Goal: Information Seeking & Learning: Find contact information

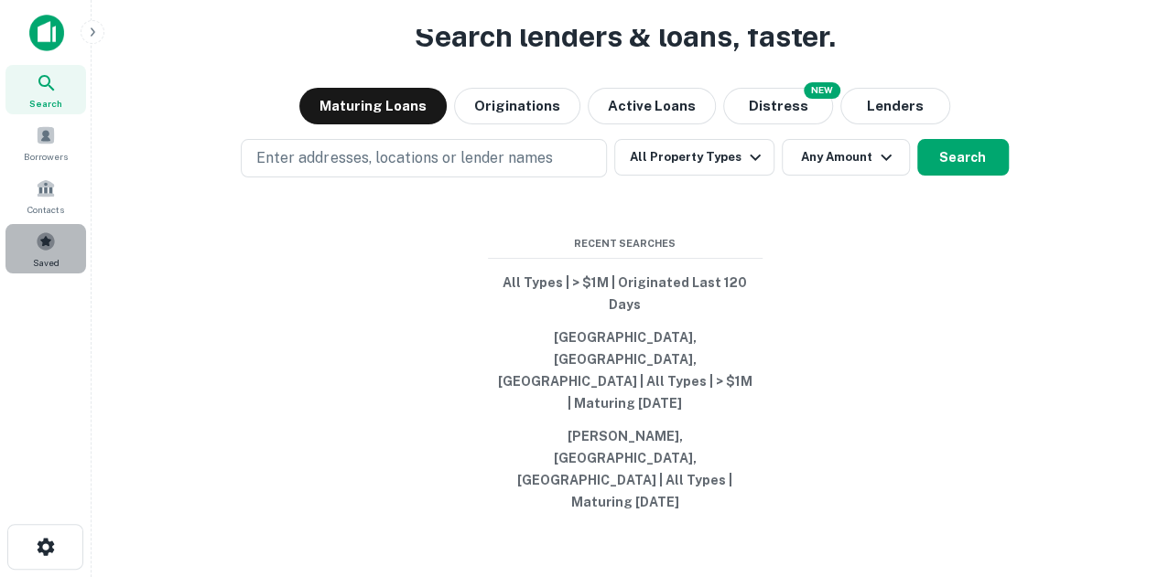
click at [8, 255] on div "Saved" at bounding box center [45, 248] width 81 height 49
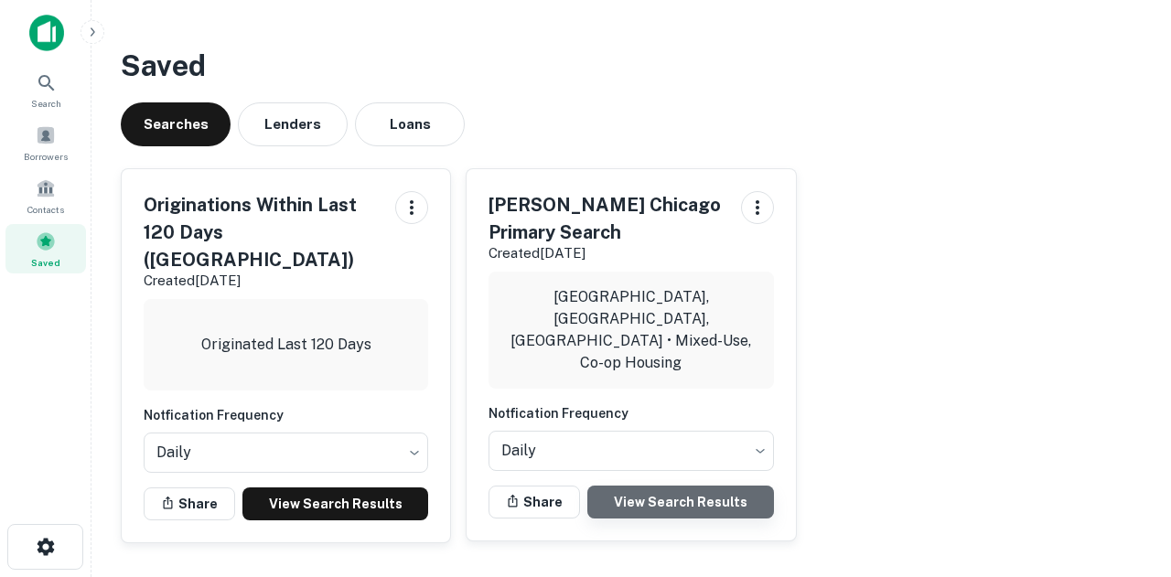
click at [666, 486] on link "View Search Results" at bounding box center [680, 502] width 186 height 33
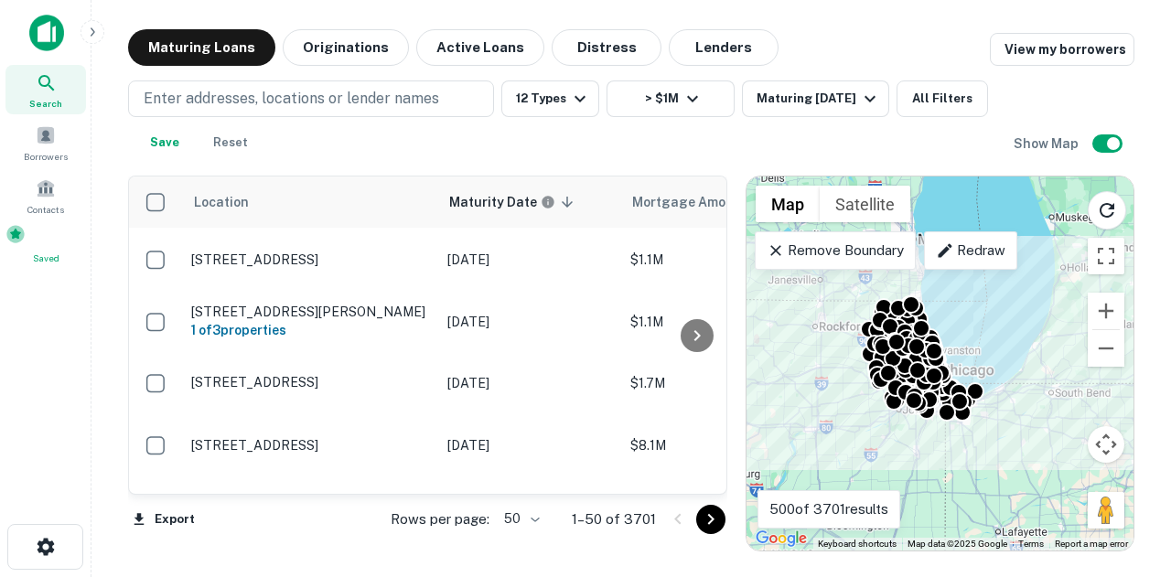
click at [26, 237] on span at bounding box center [15, 234] width 20 height 20
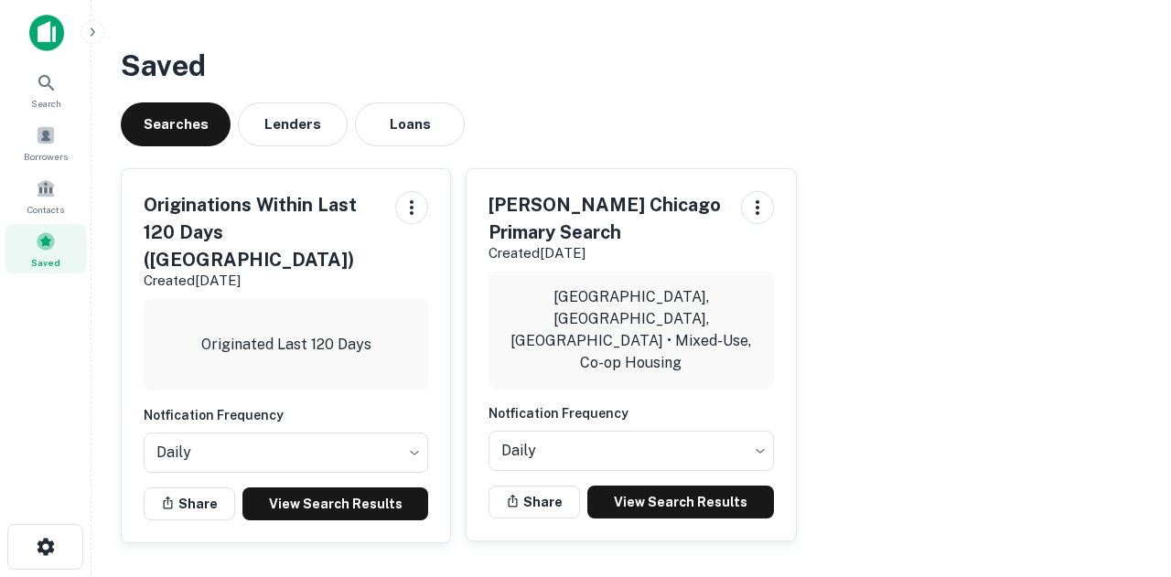
drag, startPoint x: 924, startPoint y: 162, endPoint x: 922, endPoint y: 177, distance: 14.8
click at [922, 177] on div "Originations Within Last 120 Days (Chicago) Created Oct 2nd, 2025 Originated La…" at bounding box center [624, 349] width 1036 height 390
click at [718, 486] on link "View Search Results" at bounding box center [680, 502] width 186 height 33
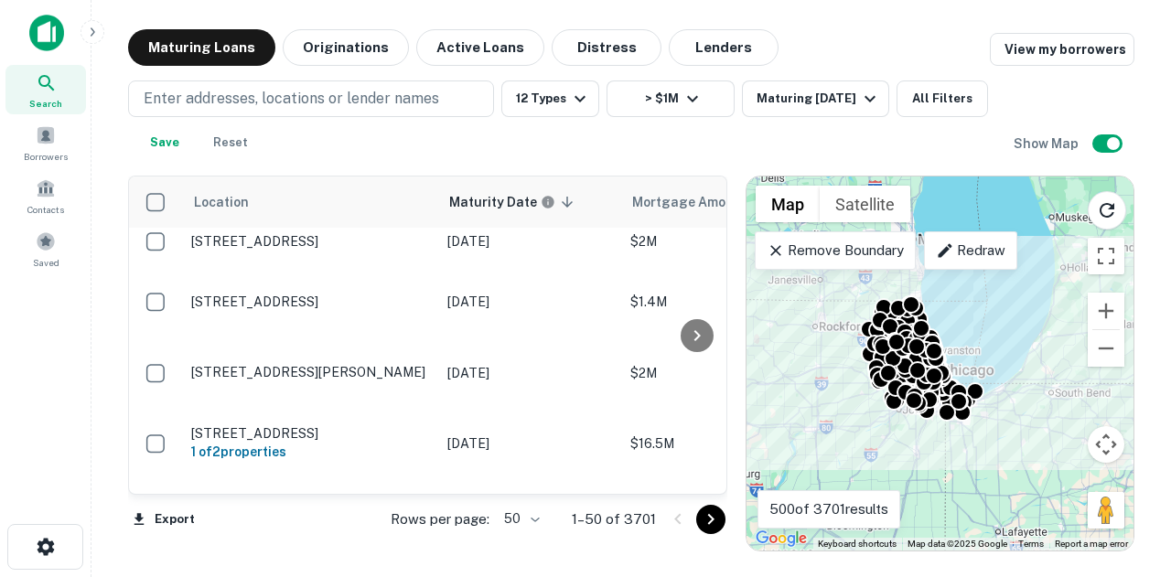
scroll to position [3247, 0]
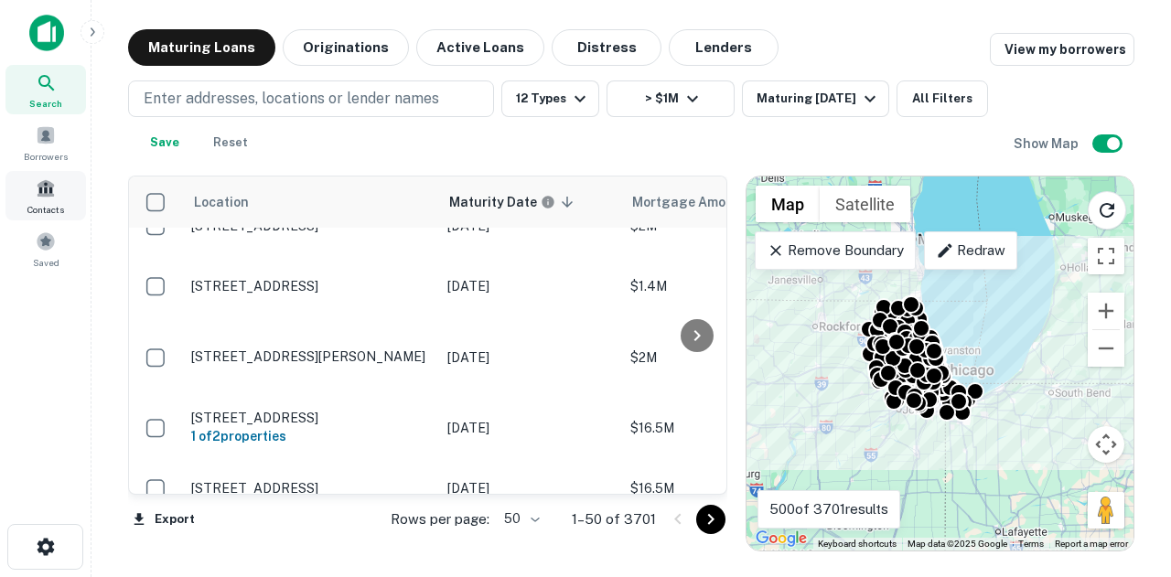
click at [82, 215] on div "Contacts" at bounding box center [45, 195] width 81 height 49
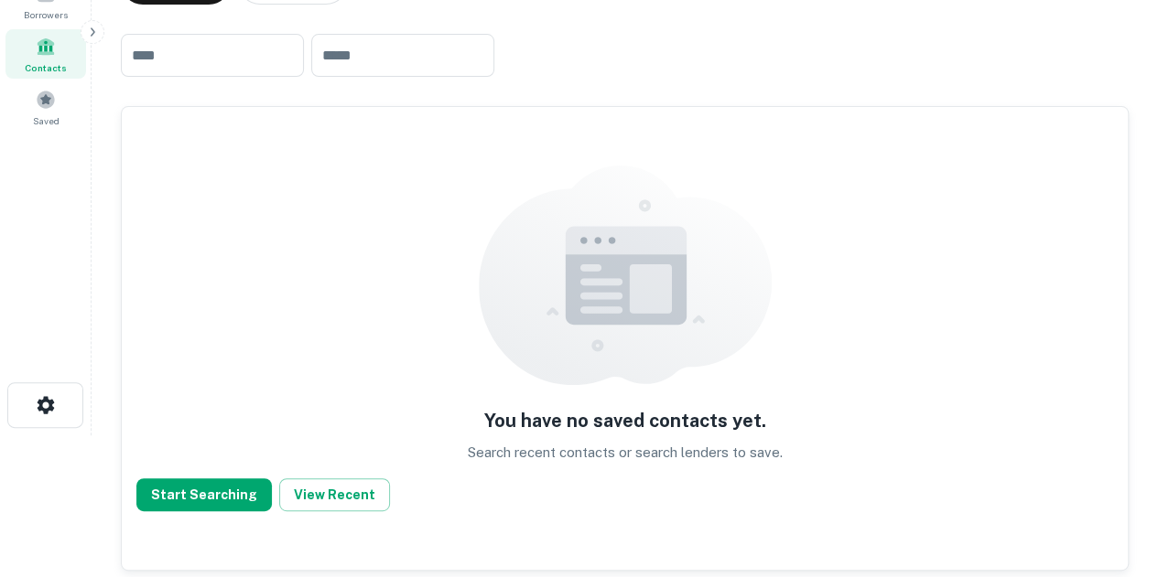
scroll to position [148, 0]
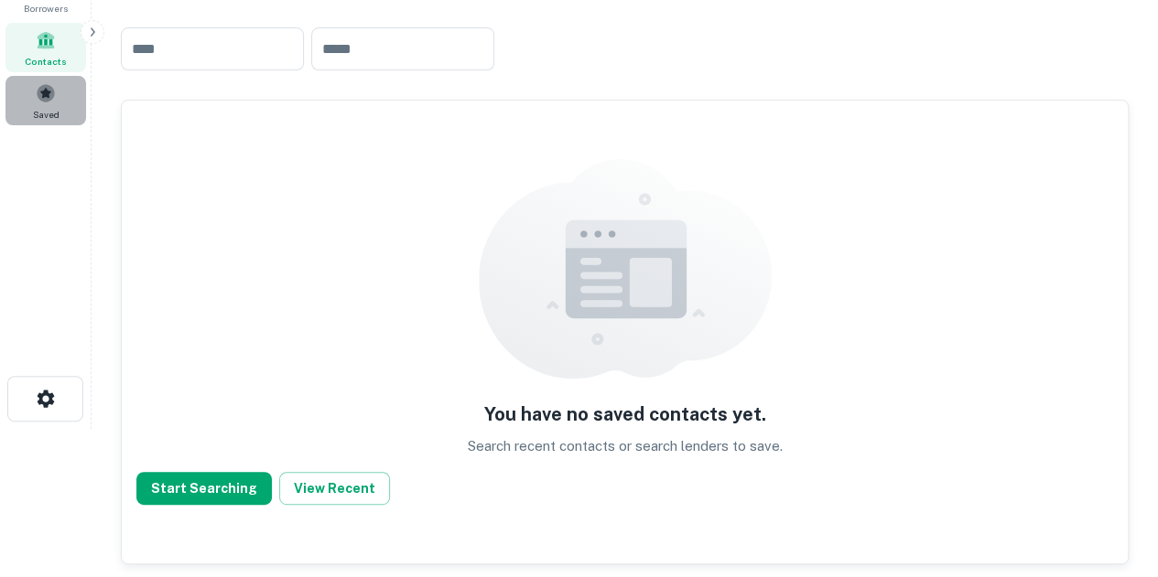
click at [48, 113] on span "Saved" at bounding box center [46, 114] width 27 height 15
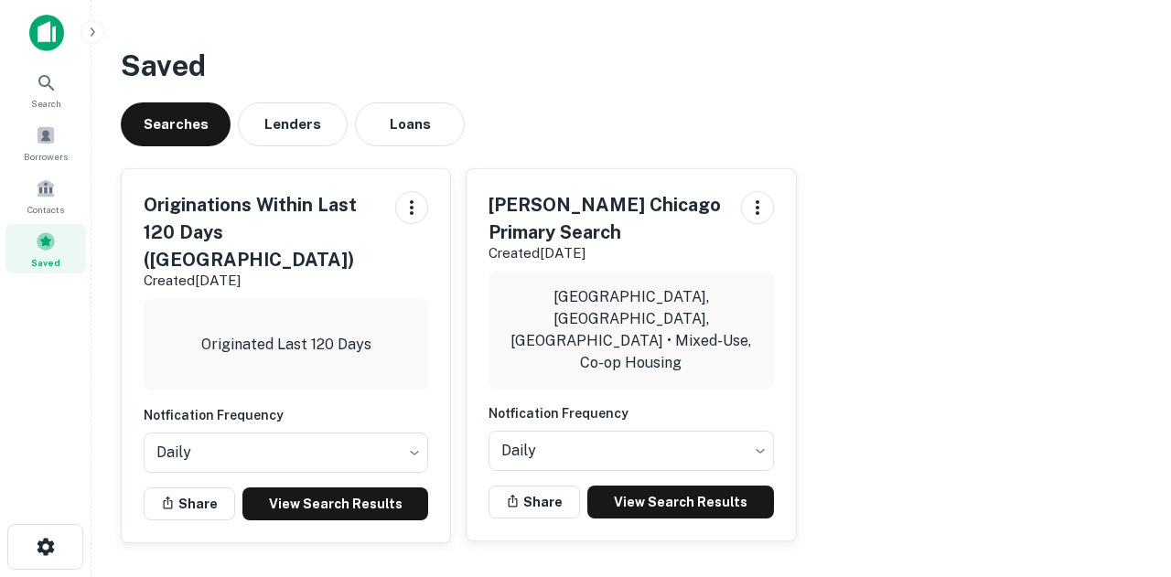
click at [365, 513] on div "Originations Within Last 120 Days ([GEOGRAPHIC_DATA]) Created [DATE] Originated…" at bounding box center [286, 355] width 329 height 373
click at [377, 488] on link "View Search Results" at bounding box center [335, 504] width 186 height 33
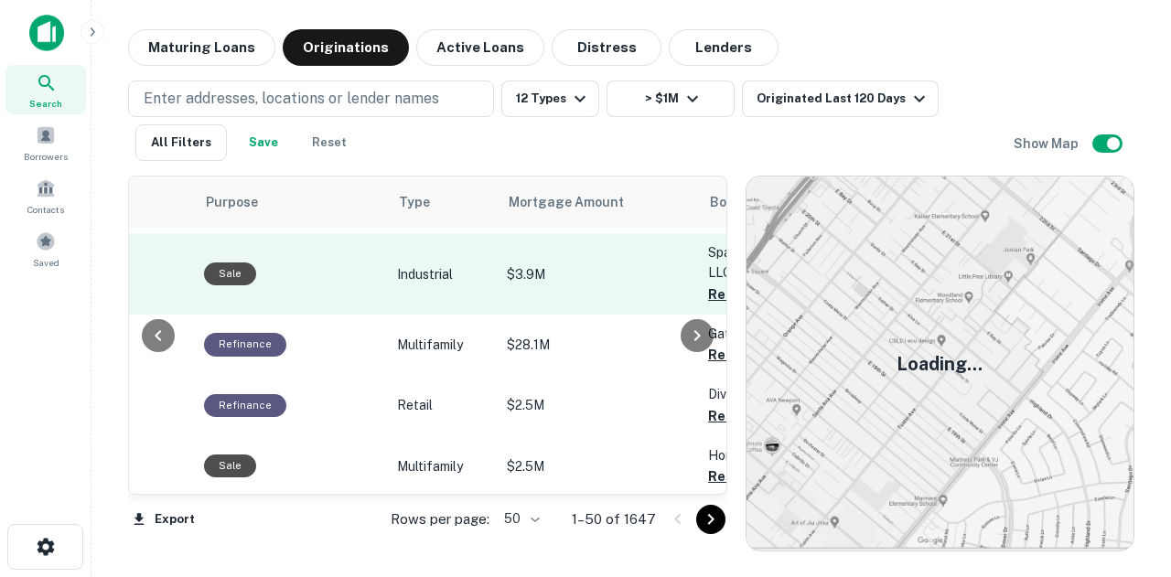
scroll to position [0, 536]
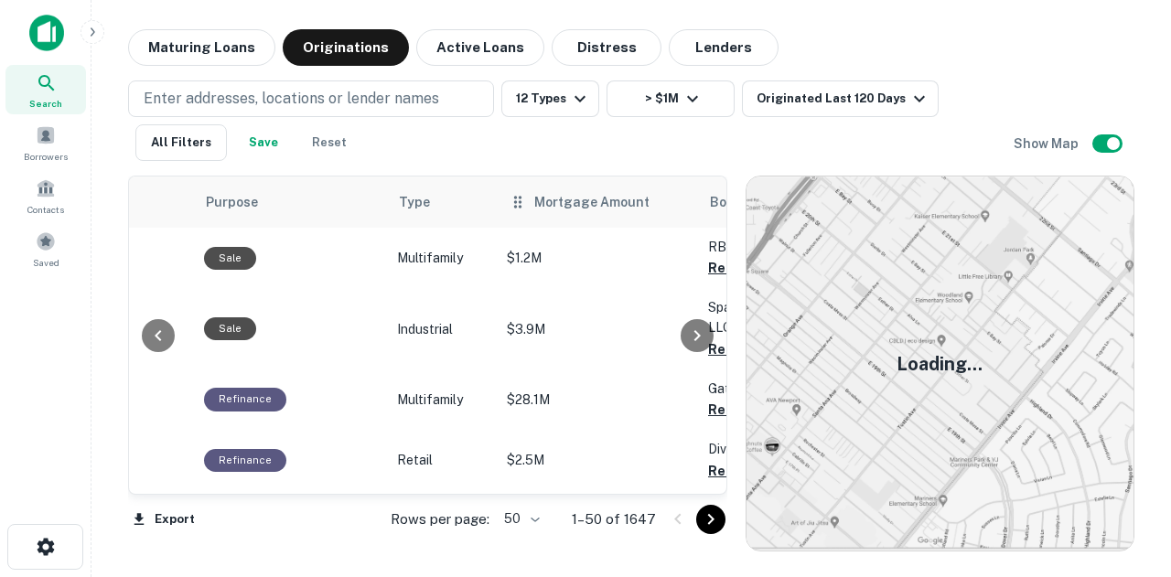
click at [577, 189] on th "Mortgage Amount" at bounding box center [598, 202] width 201 height 51
click at [580, 207] on span "Mortgage Amount" at bounding box center [603, 202] width 139 height 22
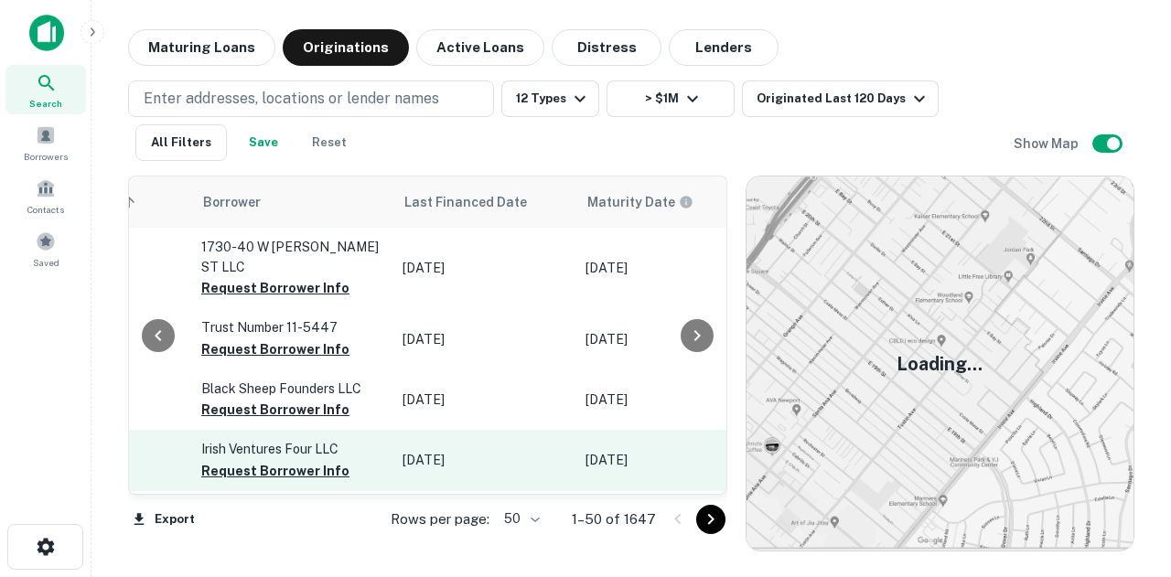
scroll to position [0, 1040]
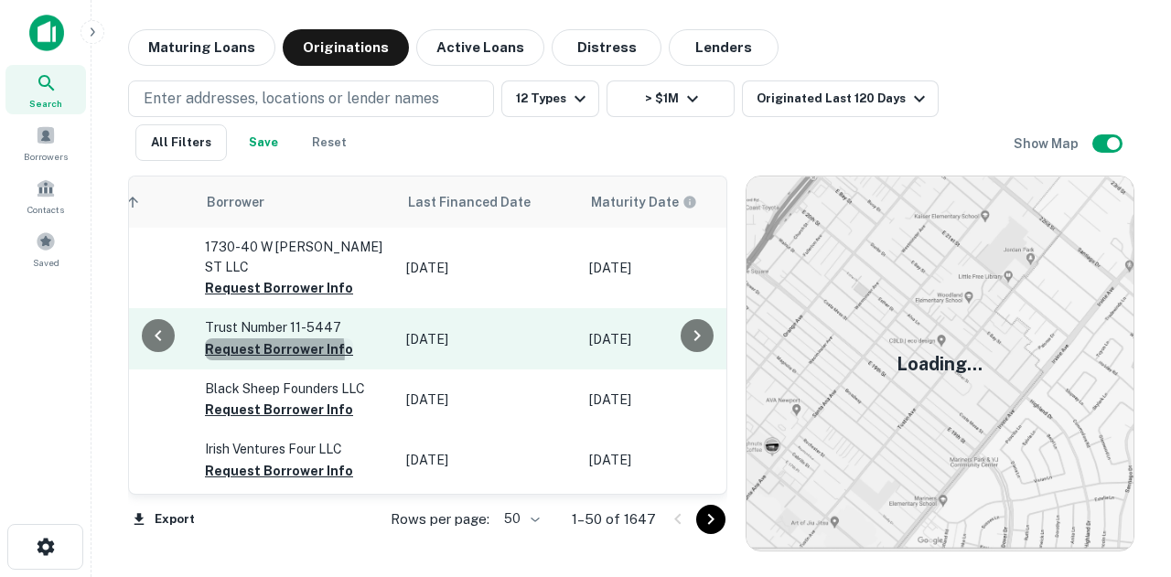
click at [253, 339] on button "Request Borrower Info" at bounding box center [279, 350] width 148 height 22
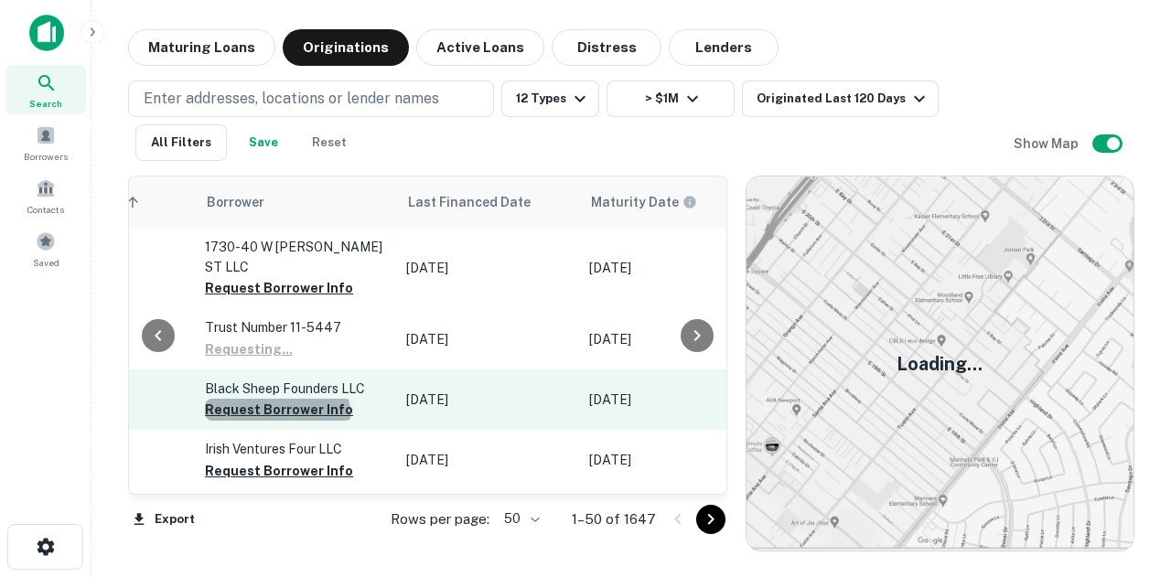
click at [267, 404] on button "Request Borrower Info" at bounding box center [279, 410] width 148 height 22
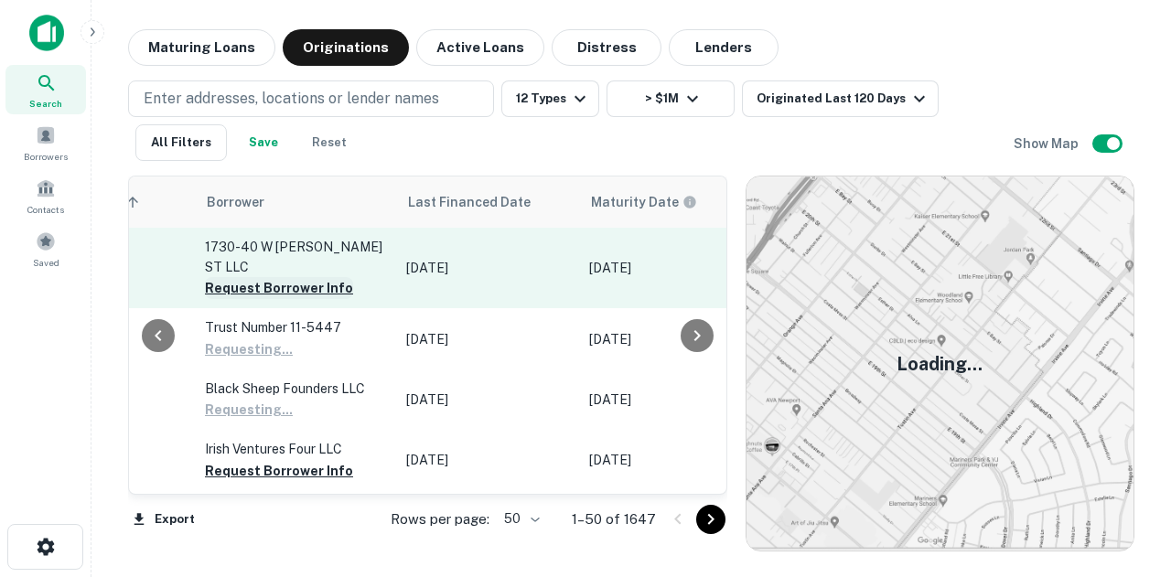
click at [265, 277] on button "Request Borrower Info" at bounding box center [279, 288] width 148 height 22
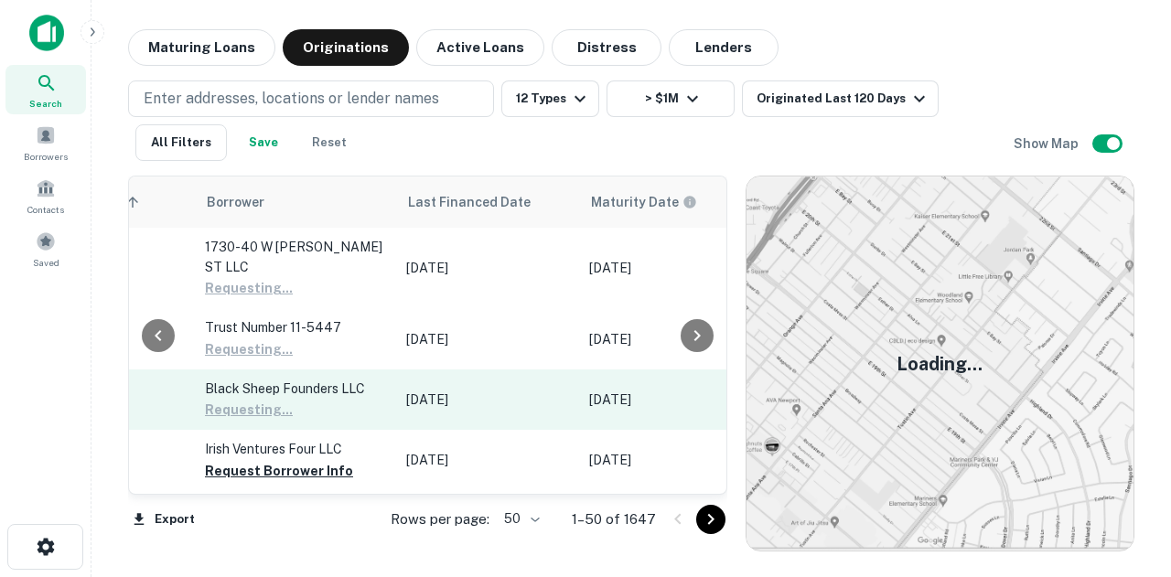
scroll to position [92, 1040]
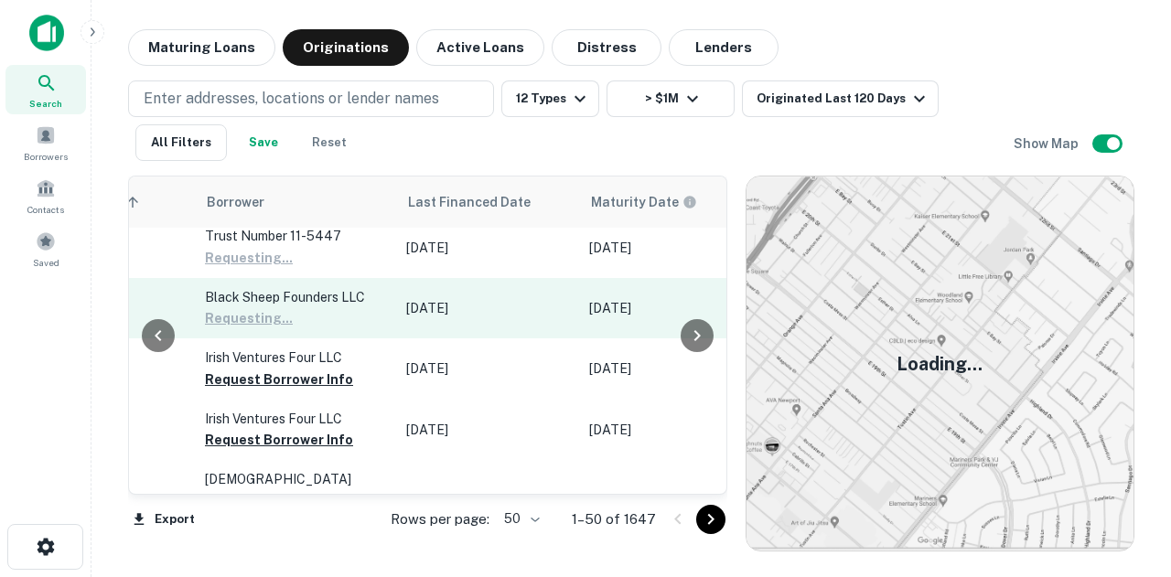
click at [307, 380] on button "Request Borrower Info" at bounding box center [279, 380] width 148 height 22
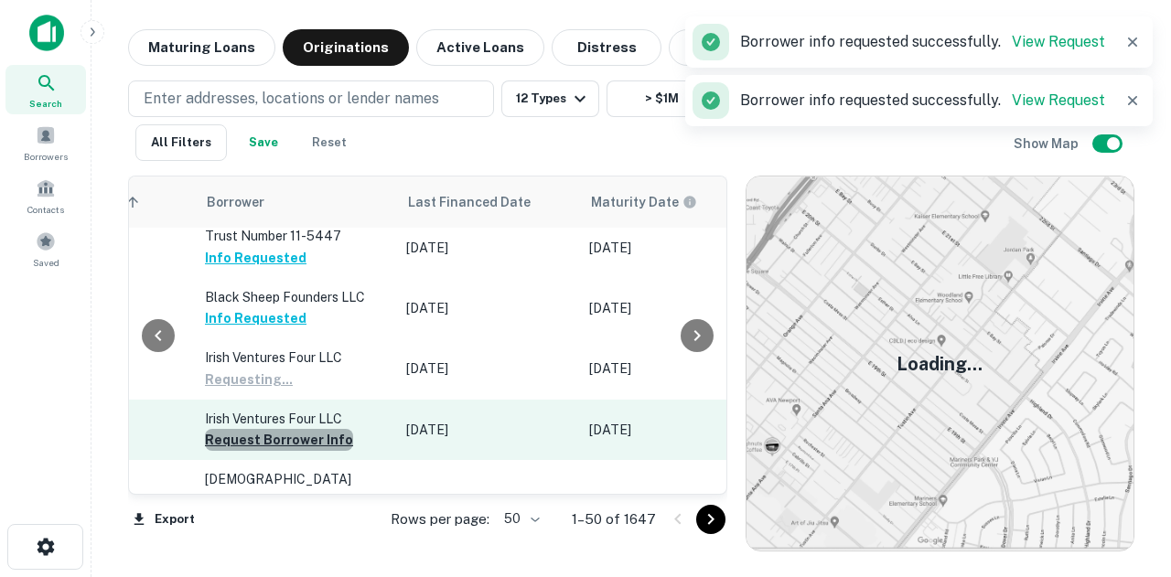
click at [310, 429] on button "Request Borrower Info" at bounding box center [279, 440] width 148 height 22
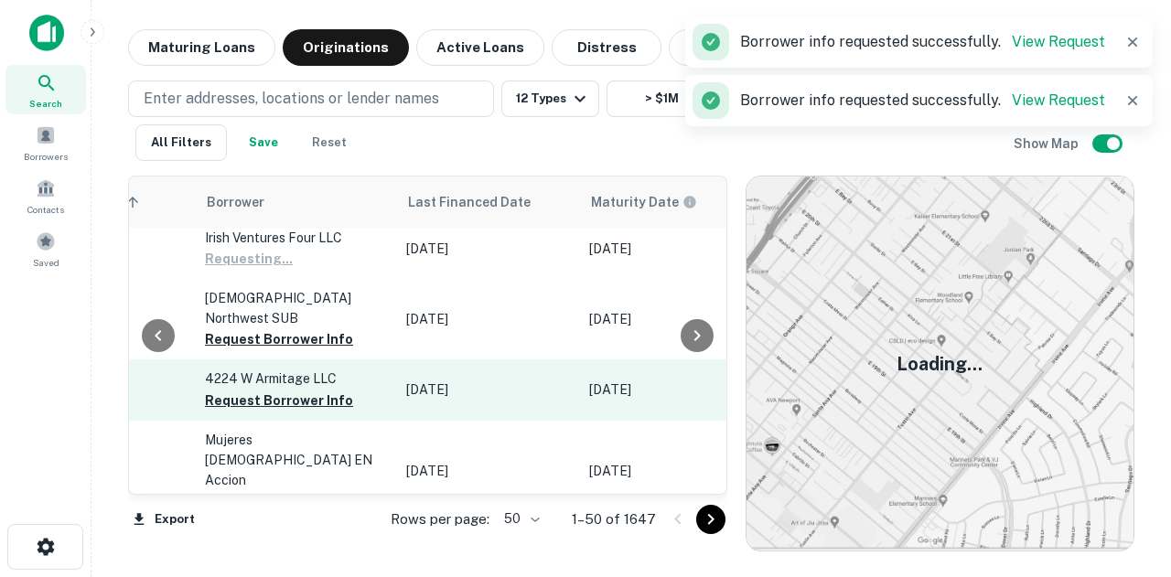
scroll to position [275, 1040]
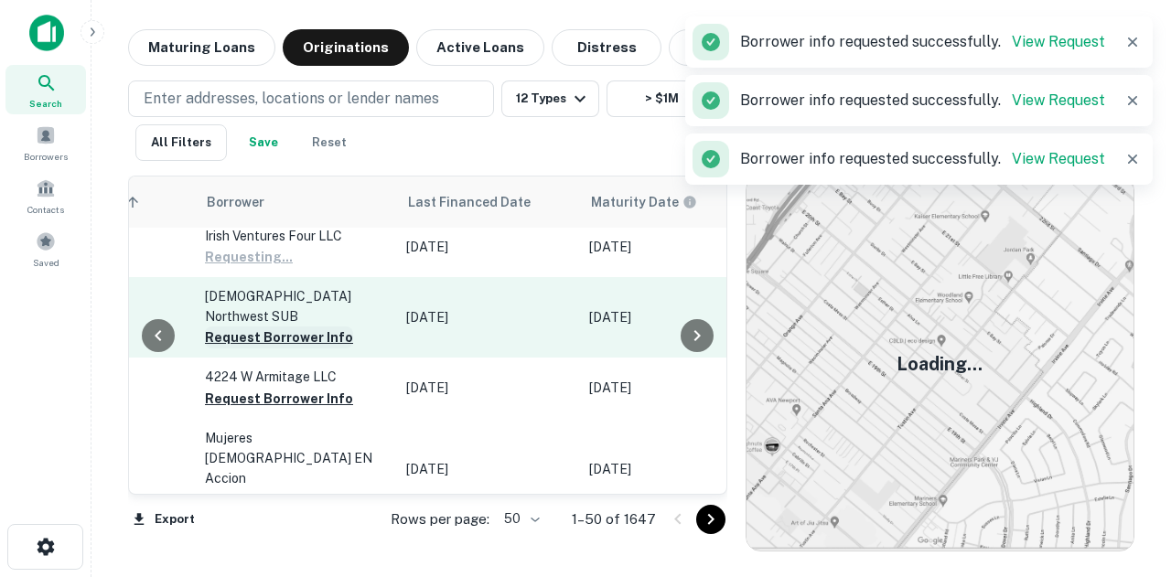
click at [324, 333] on button "Request Borrower Info" at bounding box center [279, 338] width 148 height 22
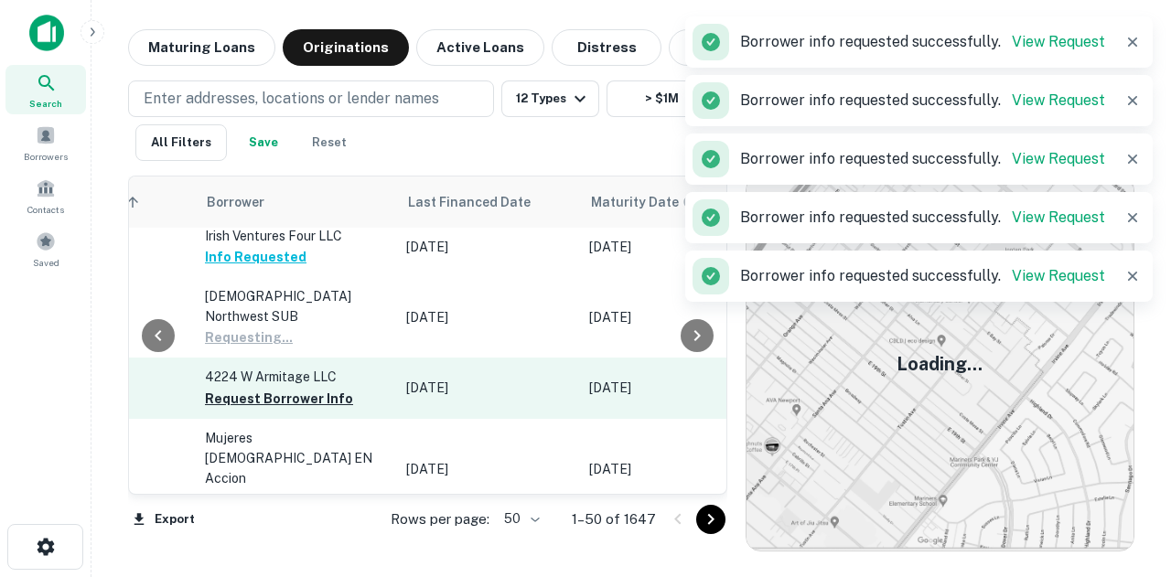
click at [324, 379] on p "4224 W Armitage LLC" at bounding box center [296, 377] width 183 height 20
click at [297, 405] on td "4224 W Armitage LLC Request Borrower Info" at bounding box center [296, 388] width 201 height 60
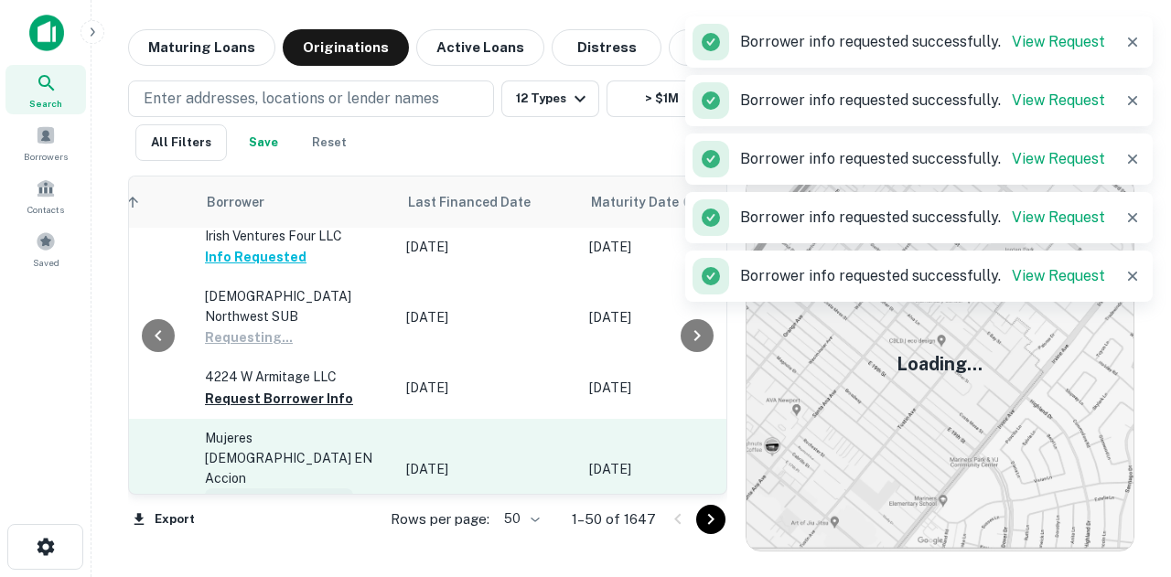
click at [308, 489] on button "Request Borrower Info" at bounding box center [279, 500] width 148 height 22
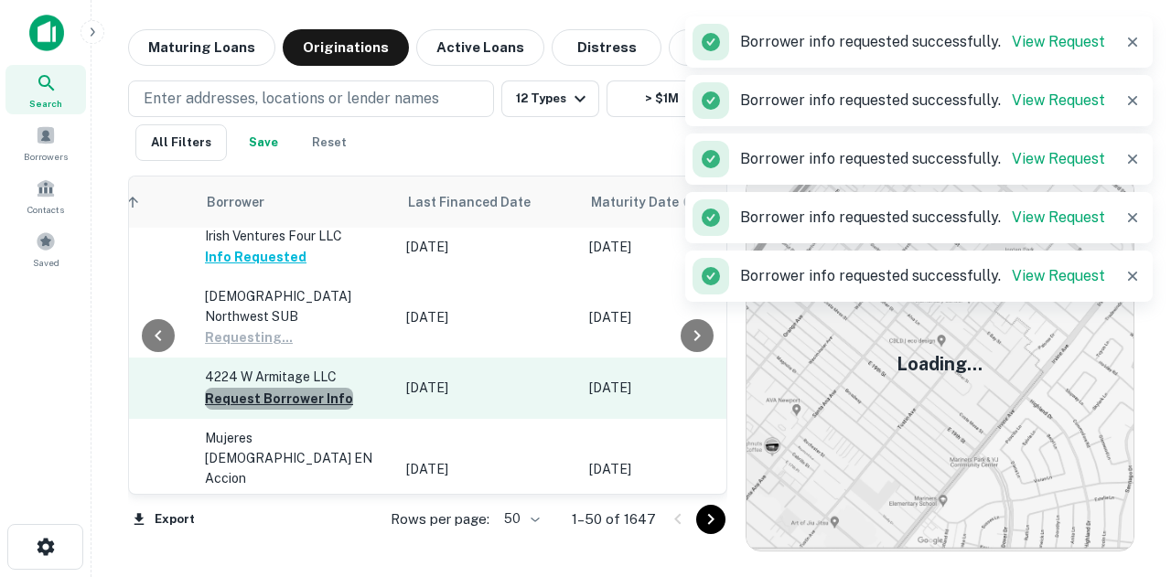
click at [309, 401] on button "Request Borrower Info" at bounding box center [279, 399] width 148 height 22
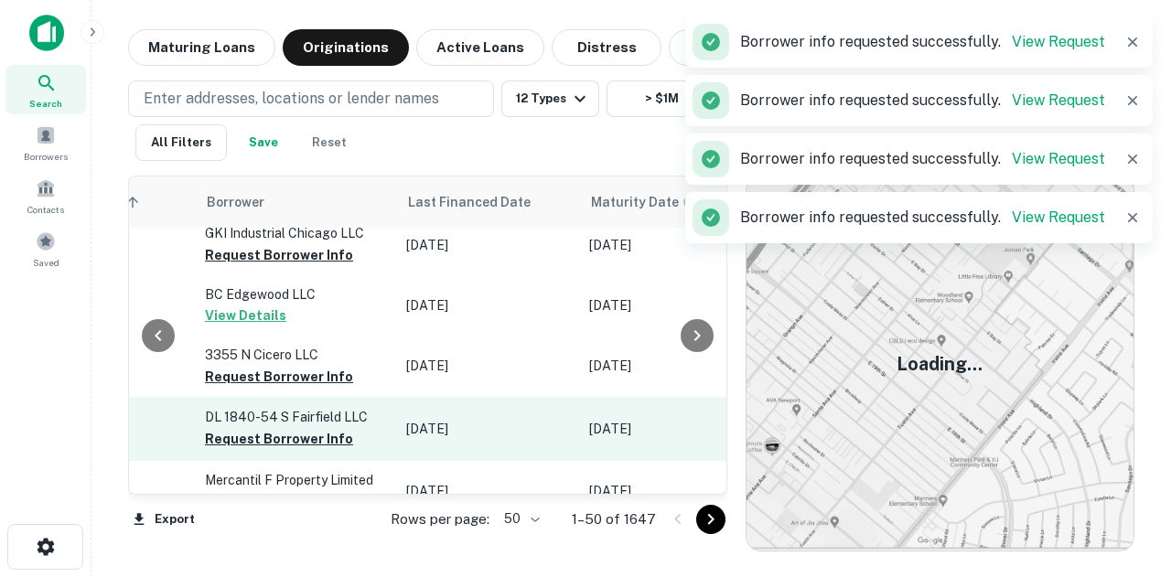
scroll to position [458, 1040]
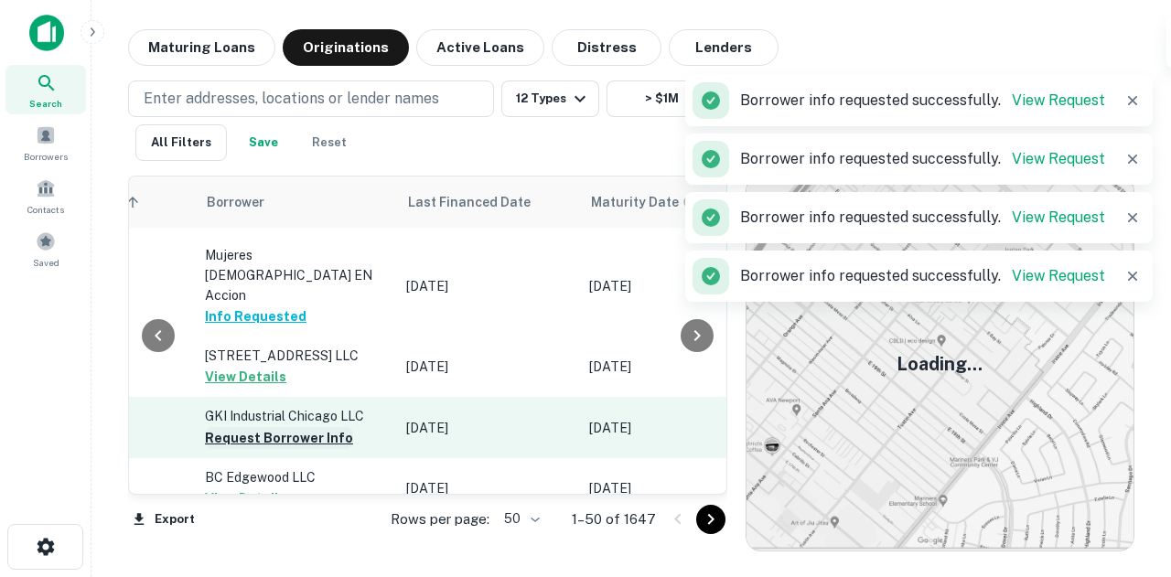
click at [317, 427] on button "Request Borrower Info" at bounding box center [279, 438] width 148 height 22
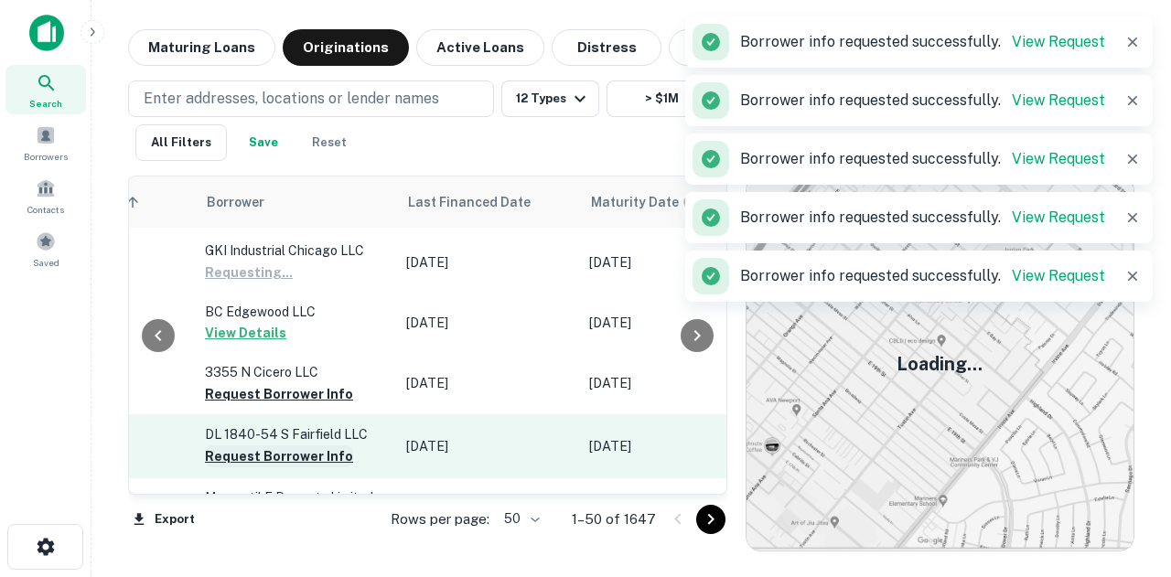
scroll to position [641, 1040]
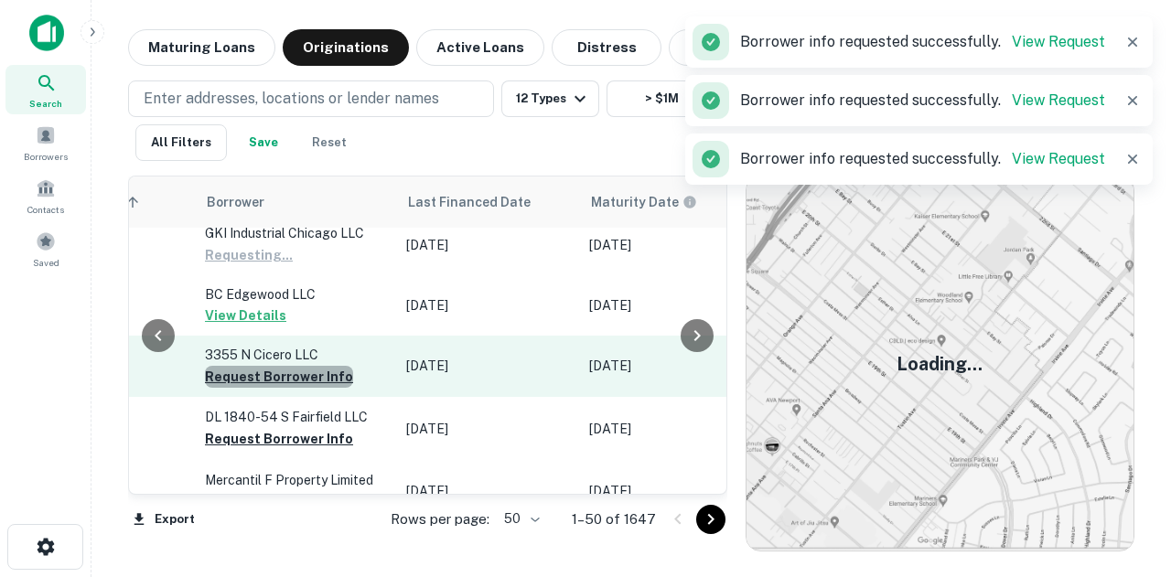
click at [317, 366] on button "Request Borrower Info" at bounding box center [279, 377] width 148 height 22
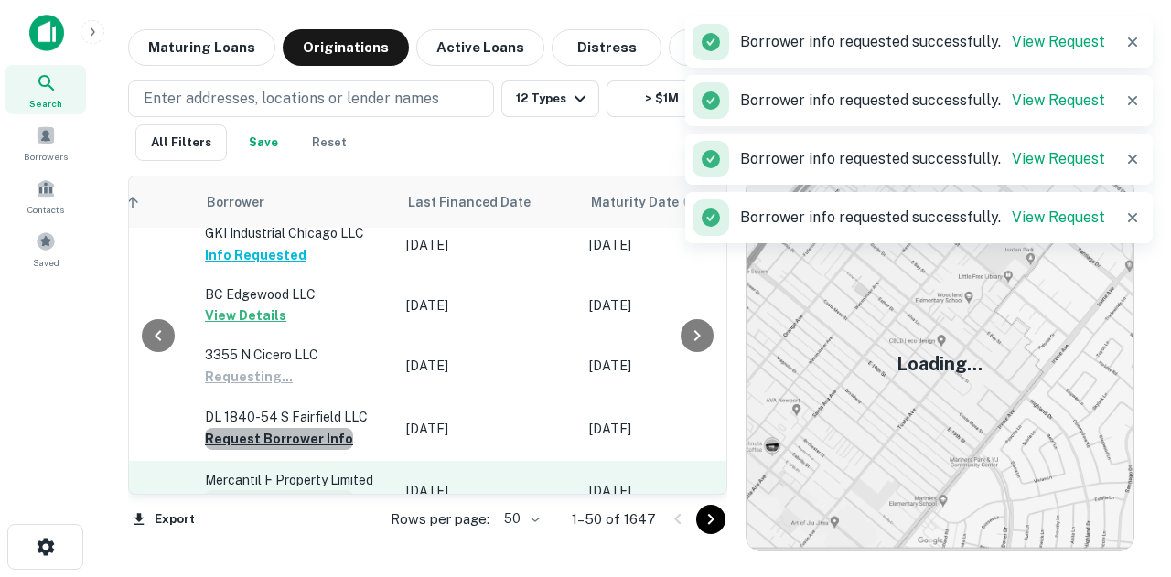
drag, startPoint x: 313, startPoint y: 391, endPoint x: 275, endPoint y: 457, distance: 75.8
click at [313, 428] on button "Request Borrower Info" at bounding box center [279, 439] width 148 height 22
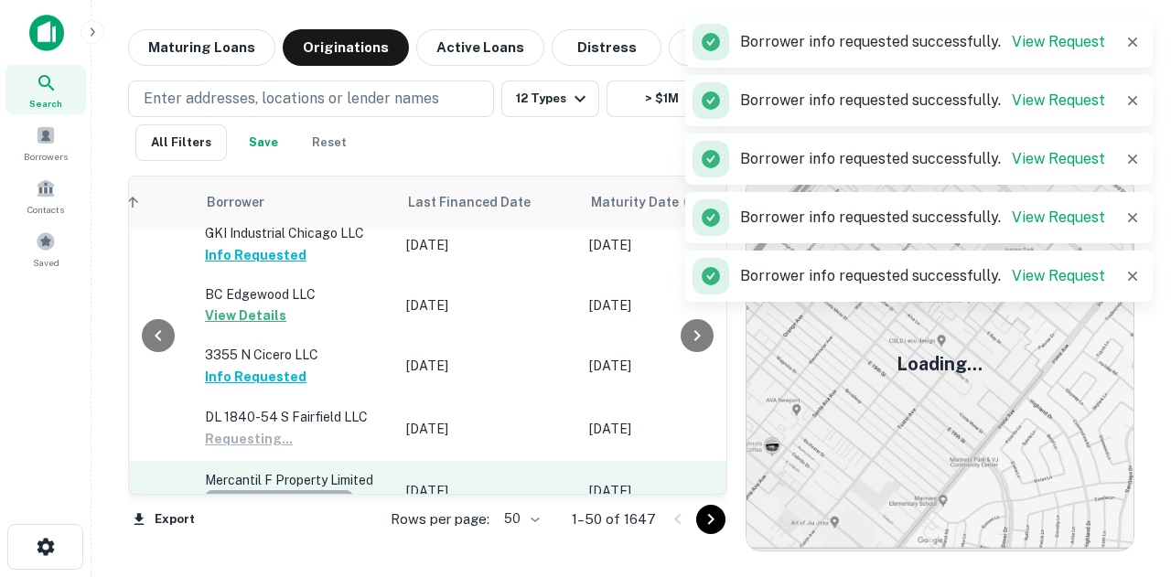
click at [272, 490] on button "Request Borrower Info" at bounding box center [279, 501] width 148 height 22
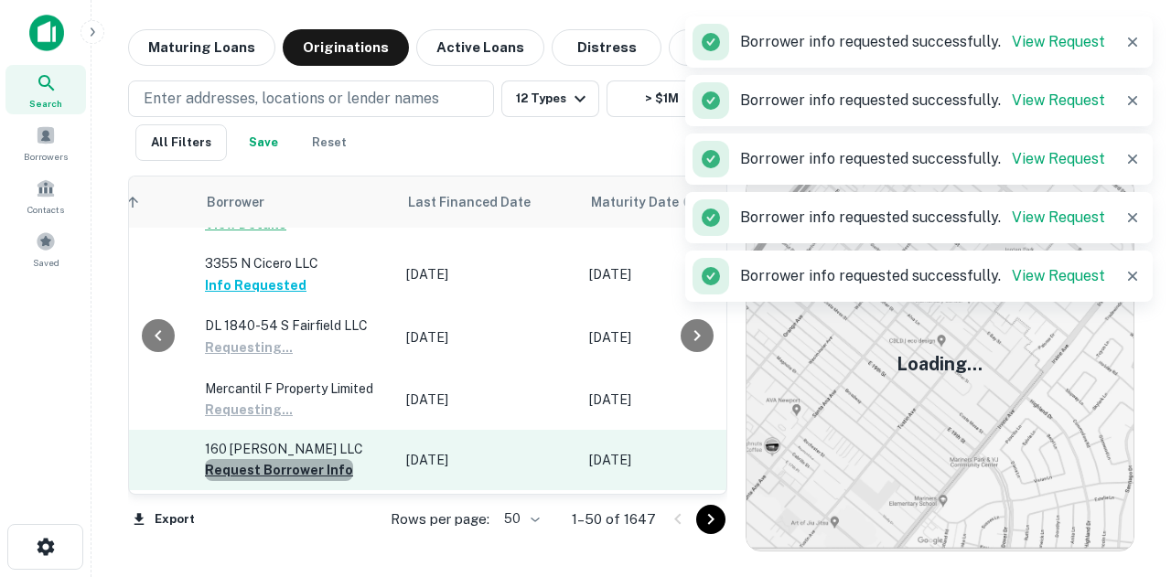
click at [286, 459] on button "Request Borrower Info" at bounding box center [279, 470] width 148 height 22
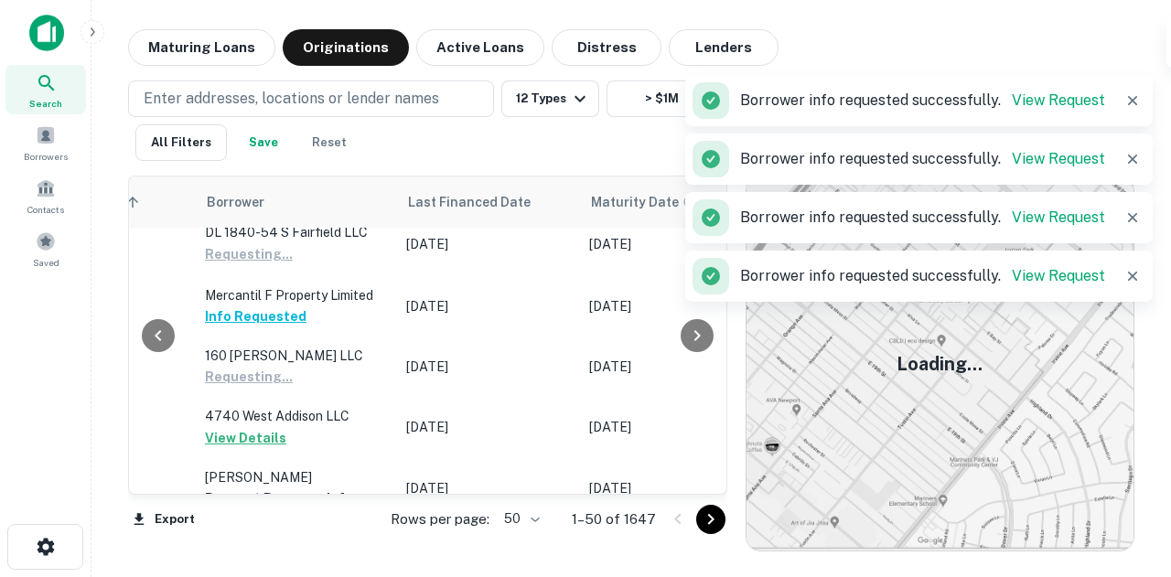
scroll to position [915, 1040]
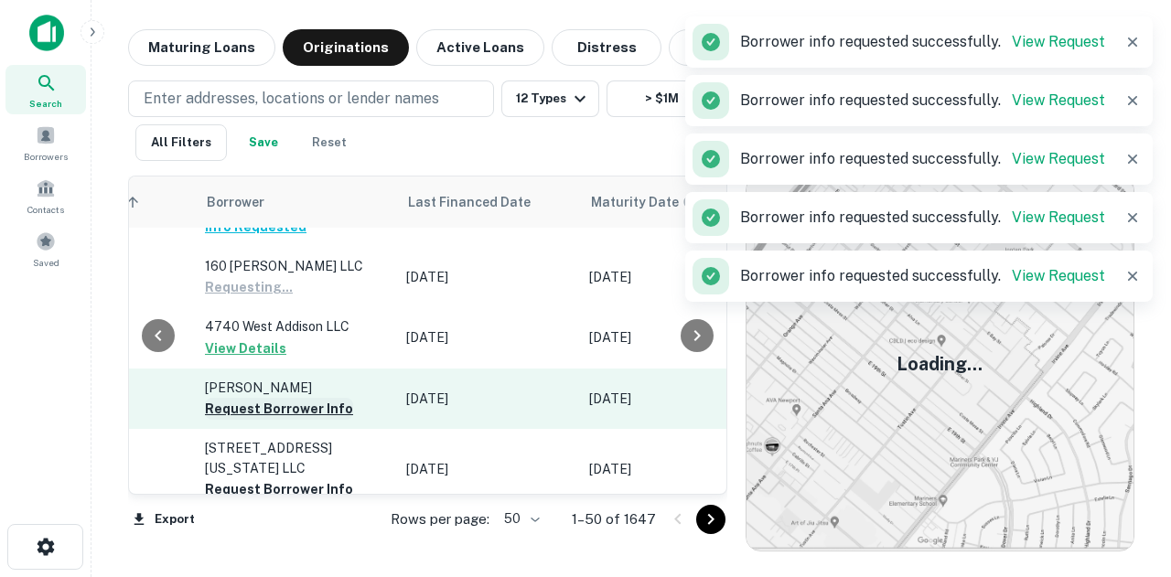
click at [310, 398] on button "Request Borrower Info" at bounding box center [279, 409] width 148 height 22
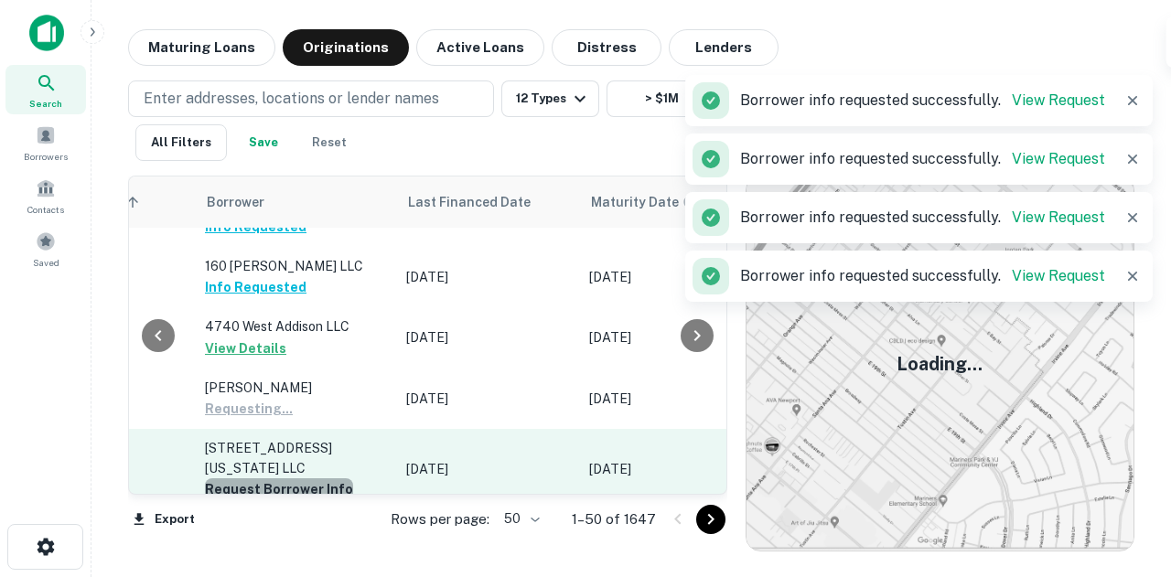
click at [296, 479] on button "Request Borrower Info" at bounding box center [279, 490] width 148 height 22
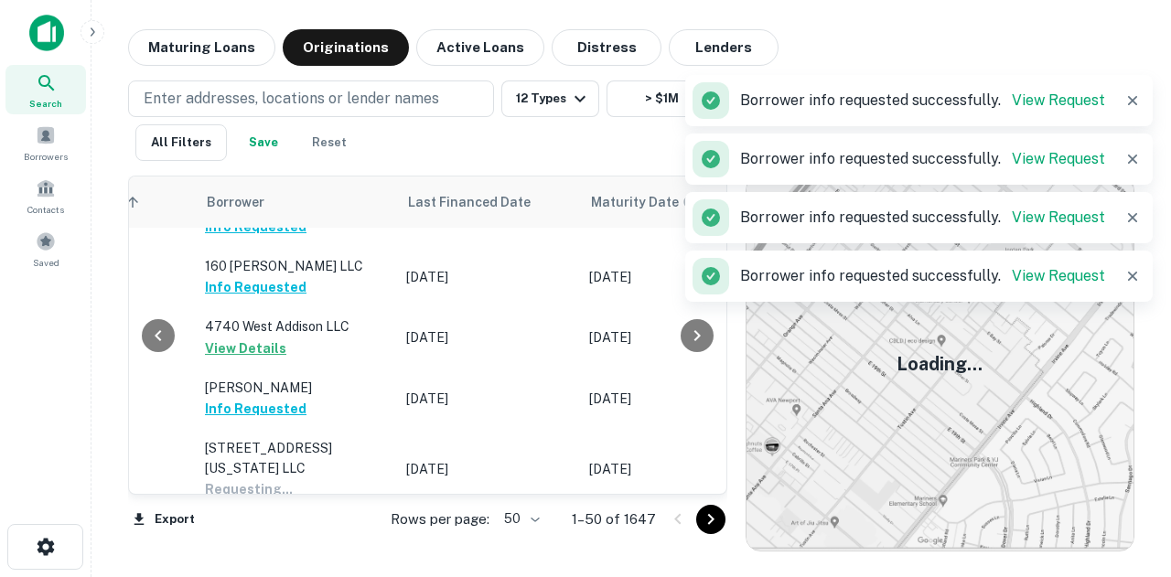
scroll to position [1098, 1040]
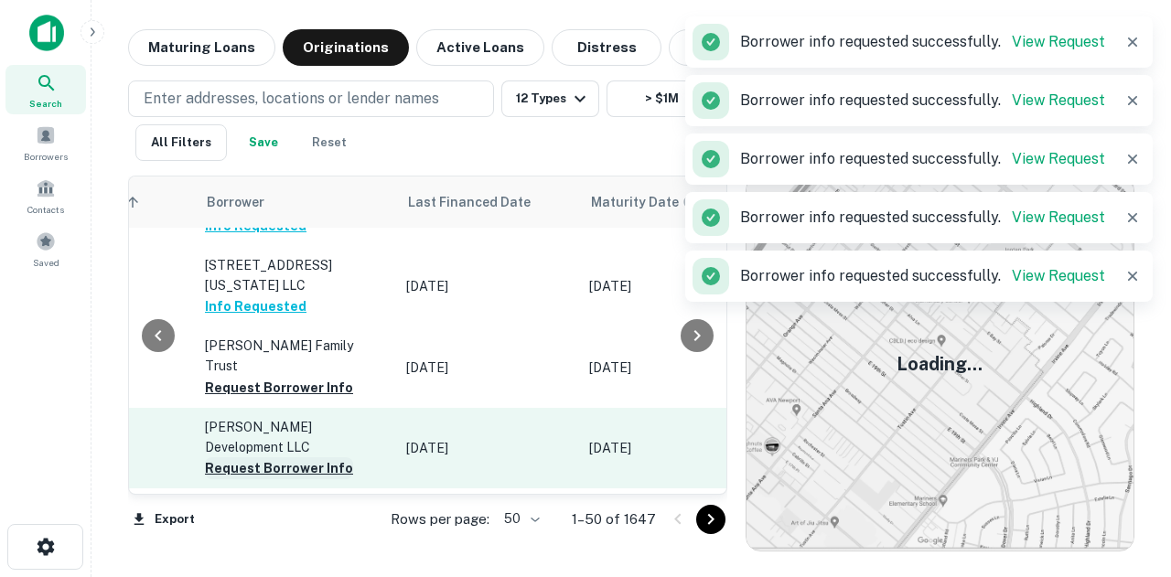
click at [300, 458] on button "Request Borrower Info" at bounding box center [279, 469] width 148 height 22
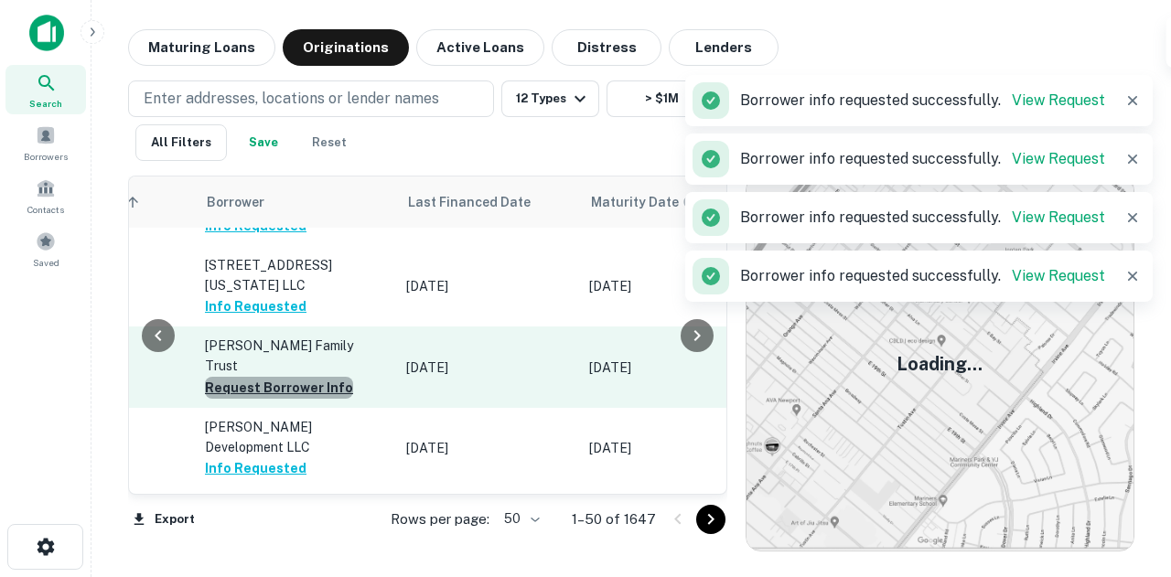
click at [276, 377] on button "Request Borrower Info" at bounding box center [279, 388] width 148 height 22
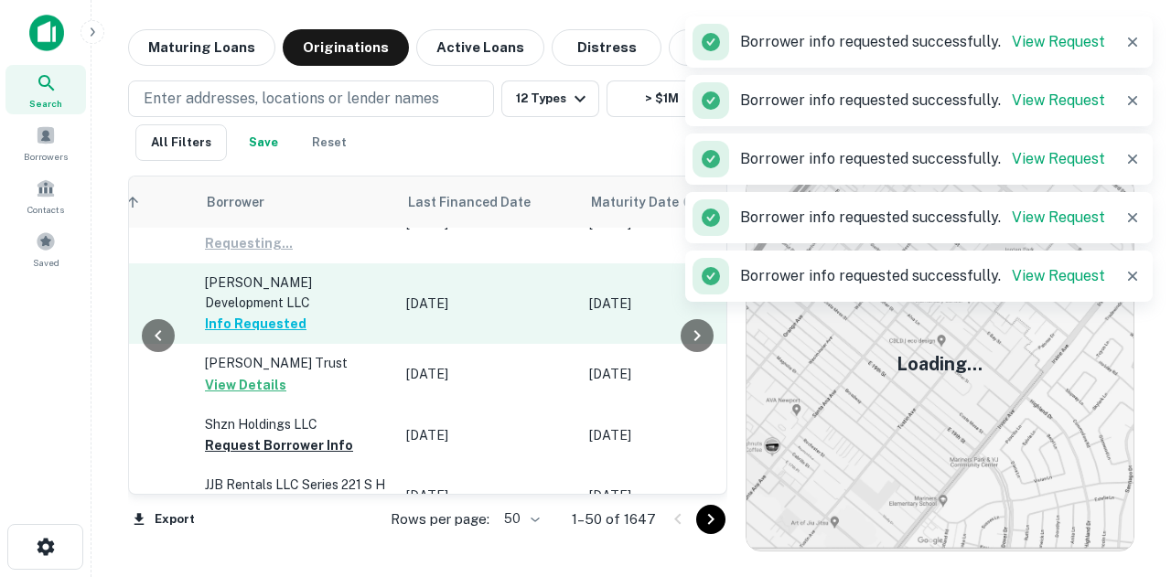
scroll to position [1281, 1040]
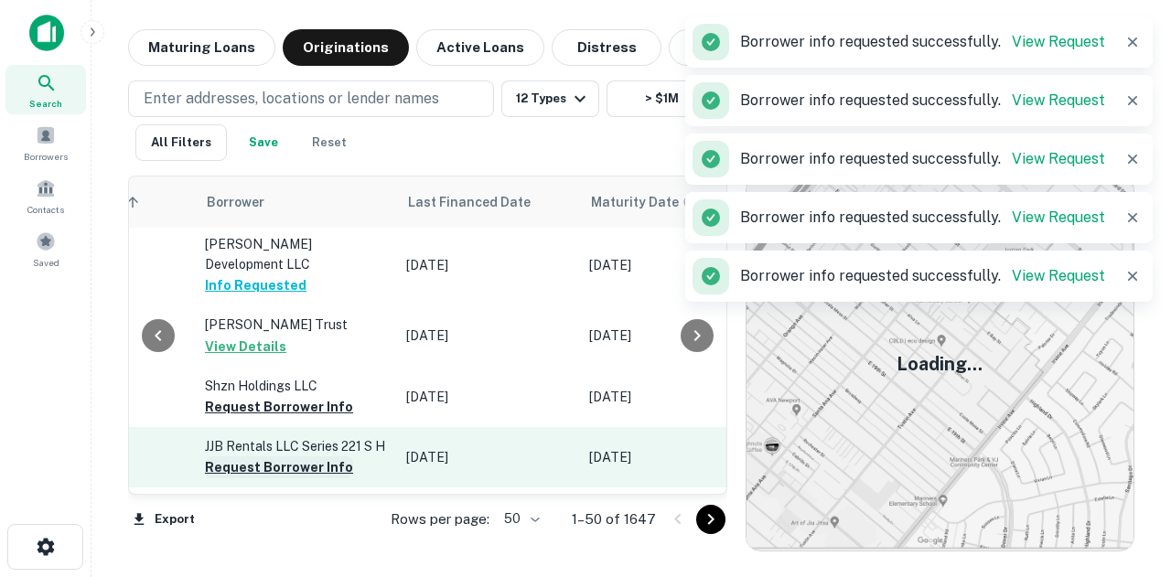
click at [294, 457] on button "Request Borrower Info" at bounding box center [279, 468] width 148 height 22
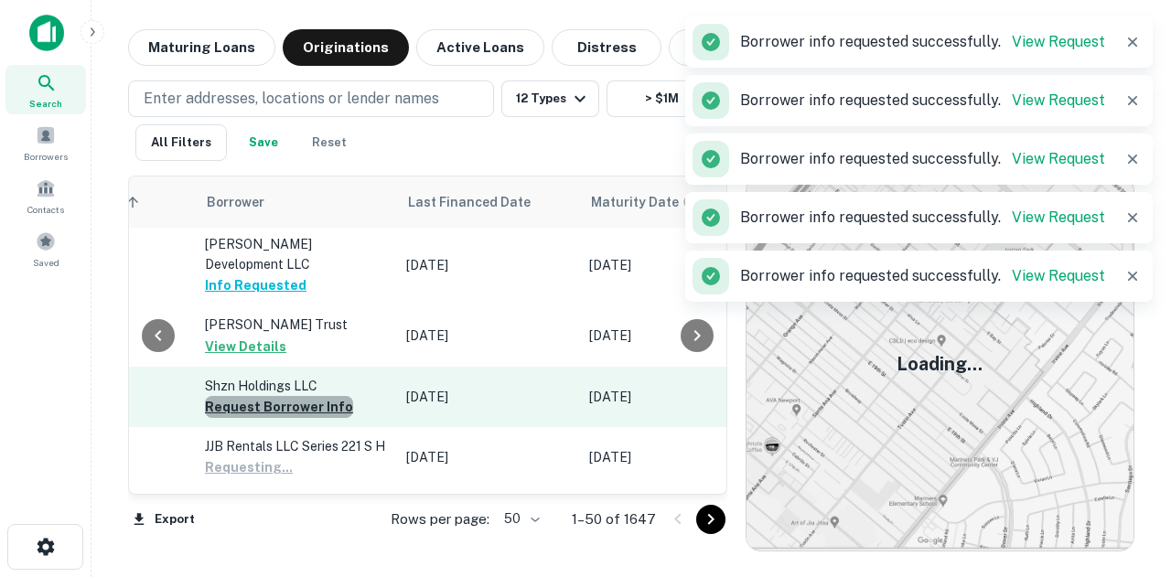
click at [277, 396] on button "Request Borrower Info" at bounding box center [279, 407] width 148 height 22
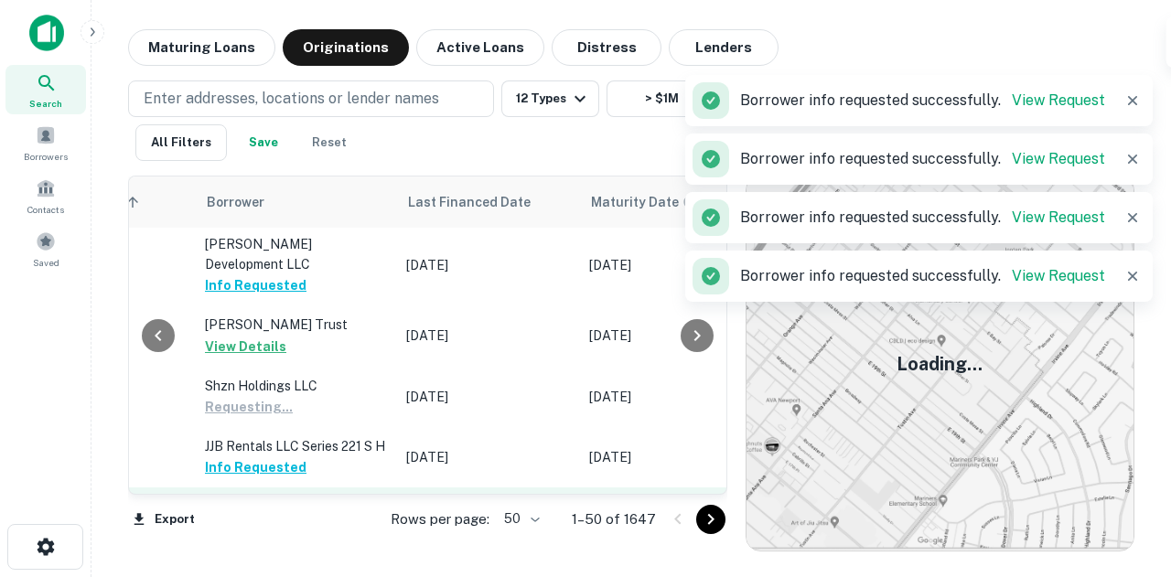
click at [305, 526] on button "Request Borrower Info" at bounding box center [279, 537] width 148 height 22
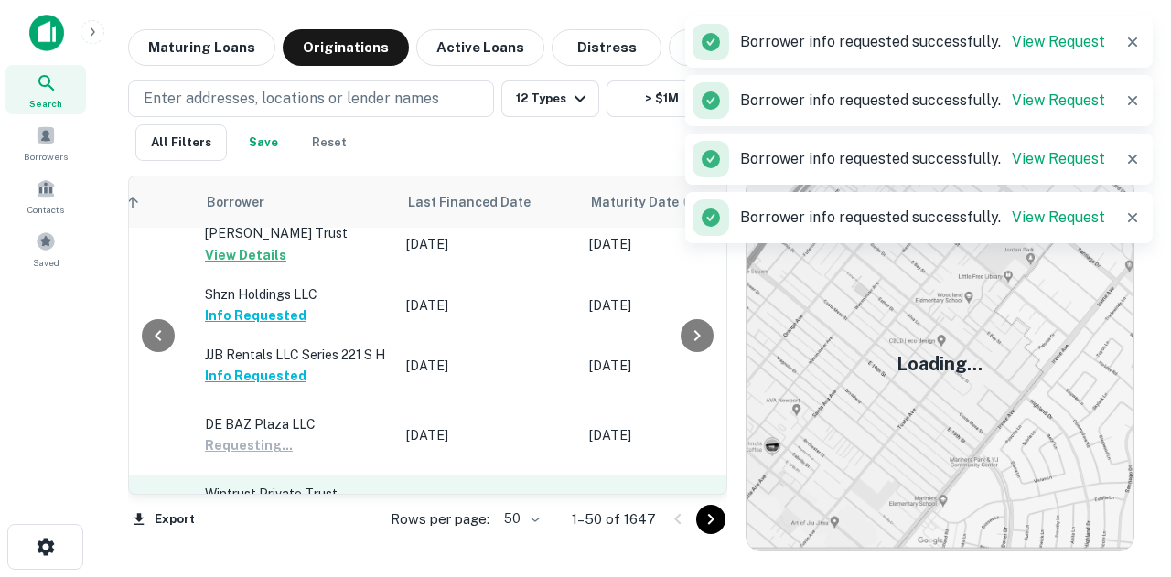
click at [312, 525] on button "Request Borrower Info" at bounding box center [279, 536] width 148 height 22
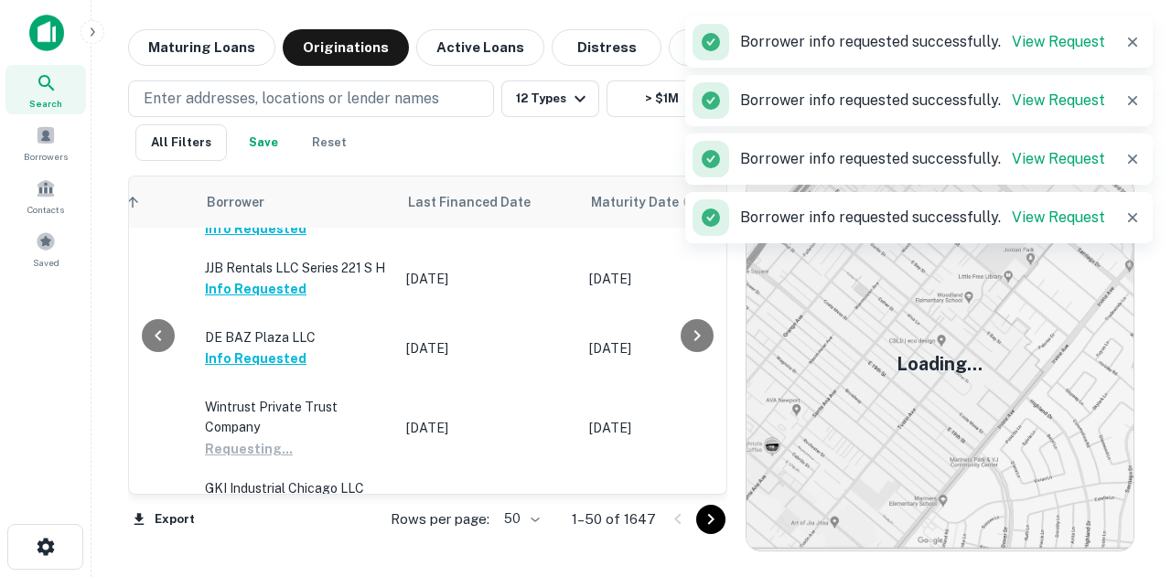
scroll to position [1556, 1040]
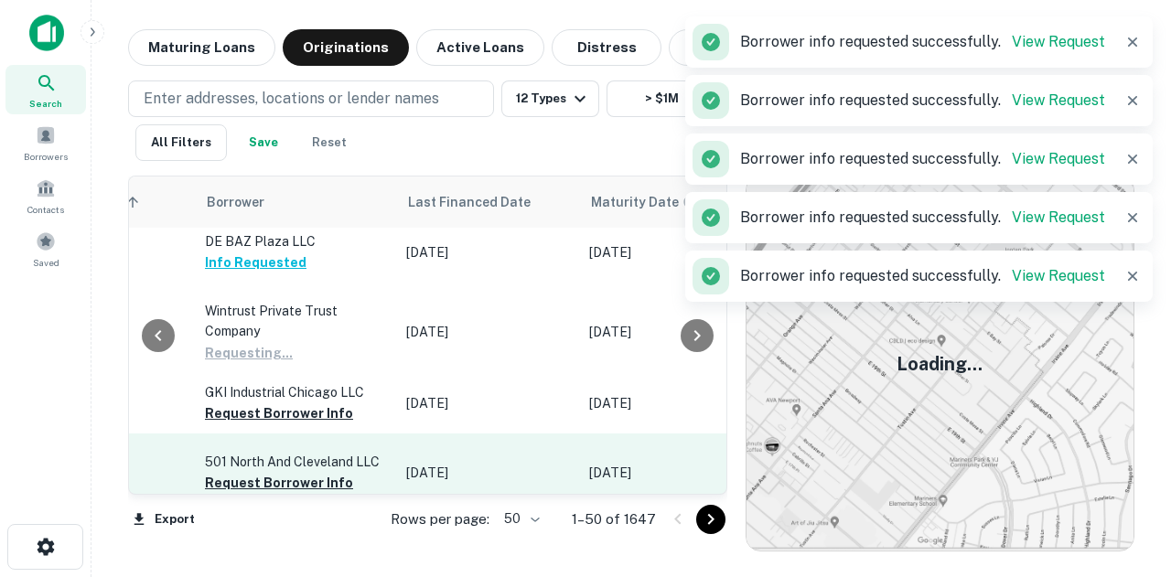
click at [338, 452] on p "501 North And Cleveland LLC" at bounding box center [296, 462] width 183 height 20
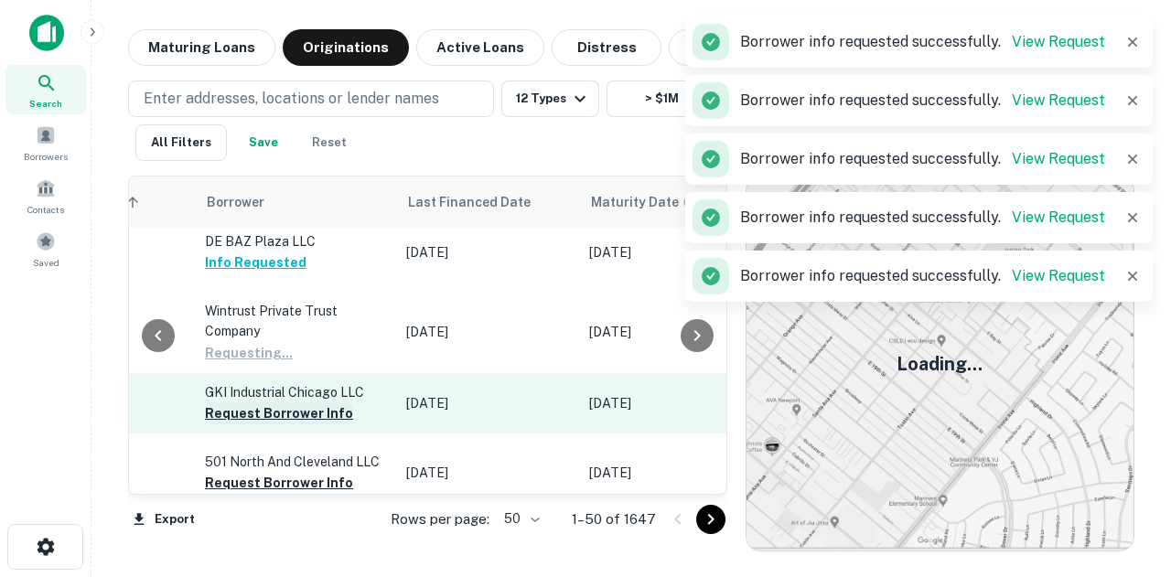
click at [319, 403] on button "Request Borrower Info" at bounding box center [279, 414] width 148 height 22
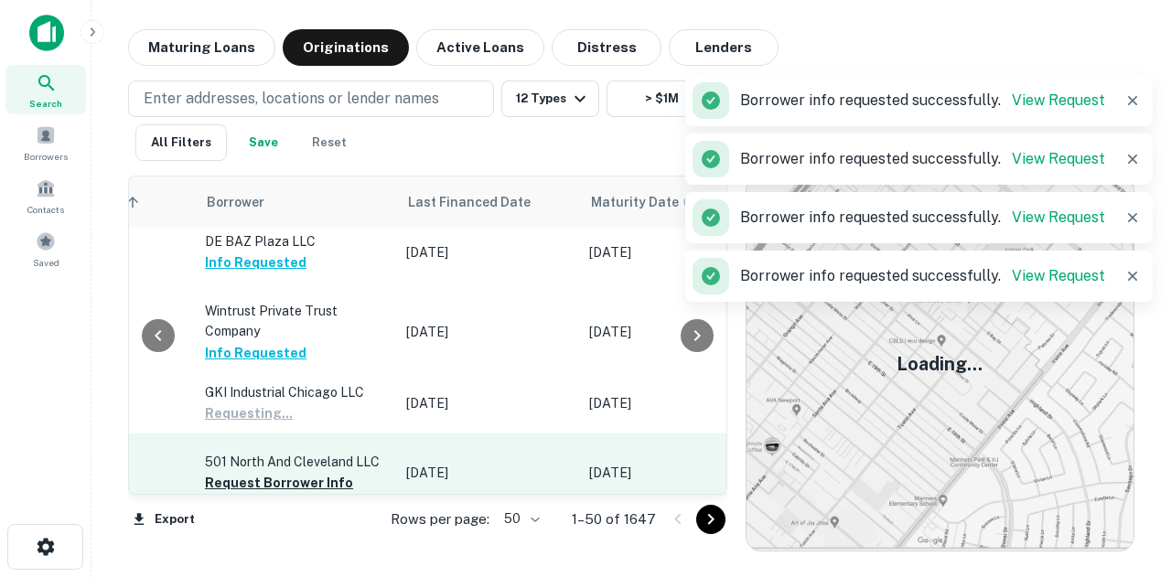
click at [315, 437] on td "501 North And Cleveland LLC Request Borrower Info" at bounding box center [296, 473] width 201 height 79
click at [315, 472] on button "Request Borrower Info" at bounding box center [279, 483] width 148 height 22
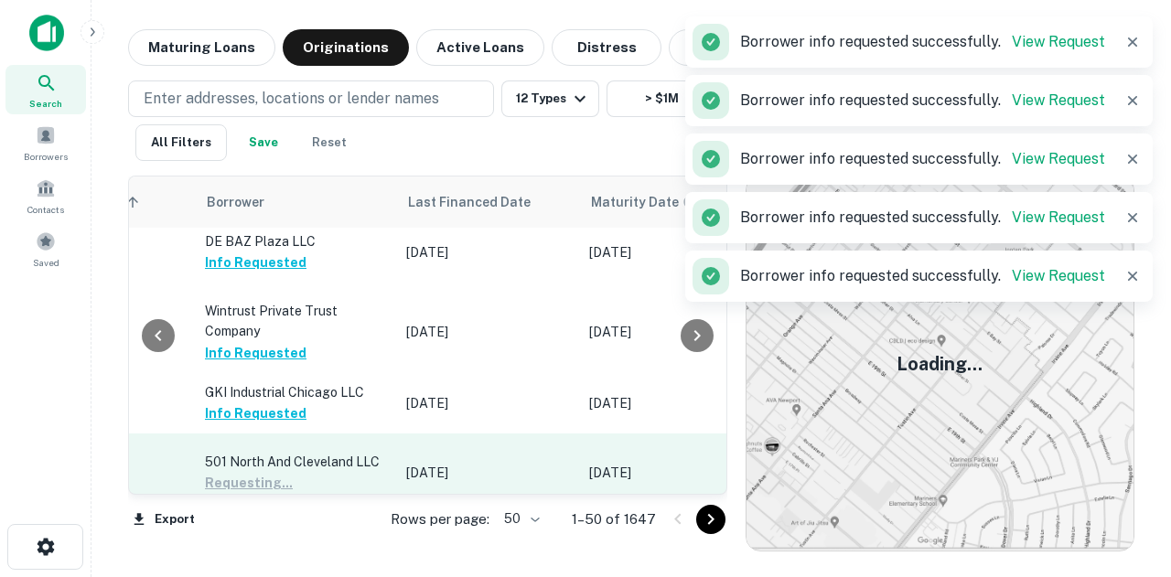
scroll to position [1647, 1040]
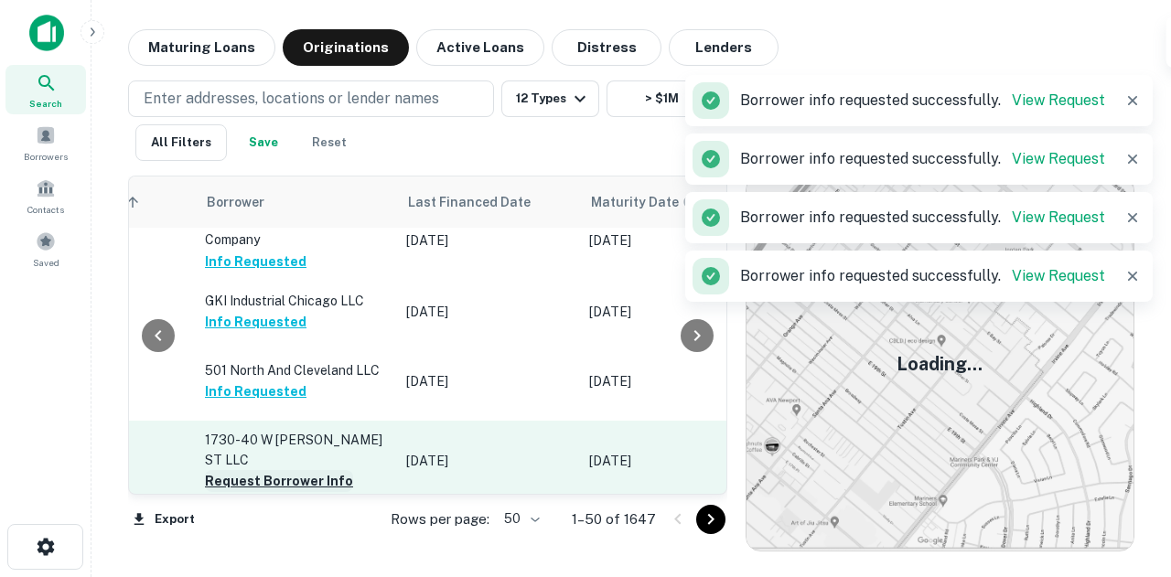
click at [317, 470] on button "Request Borrower Info" at bounding box center [279, 481] width 148 height 22
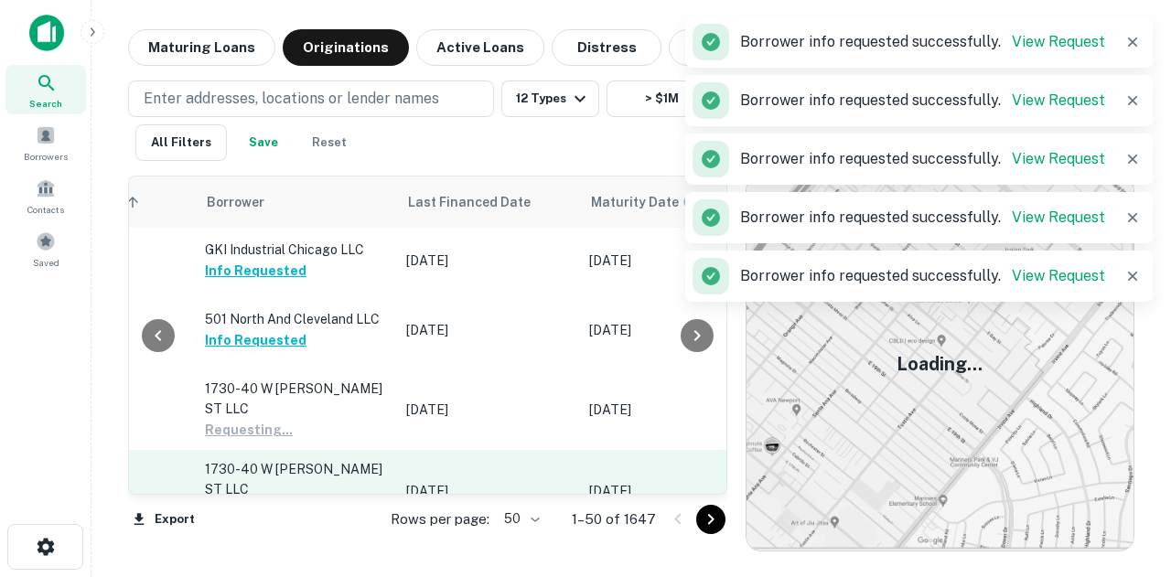
scroll to position [1739, 1040]
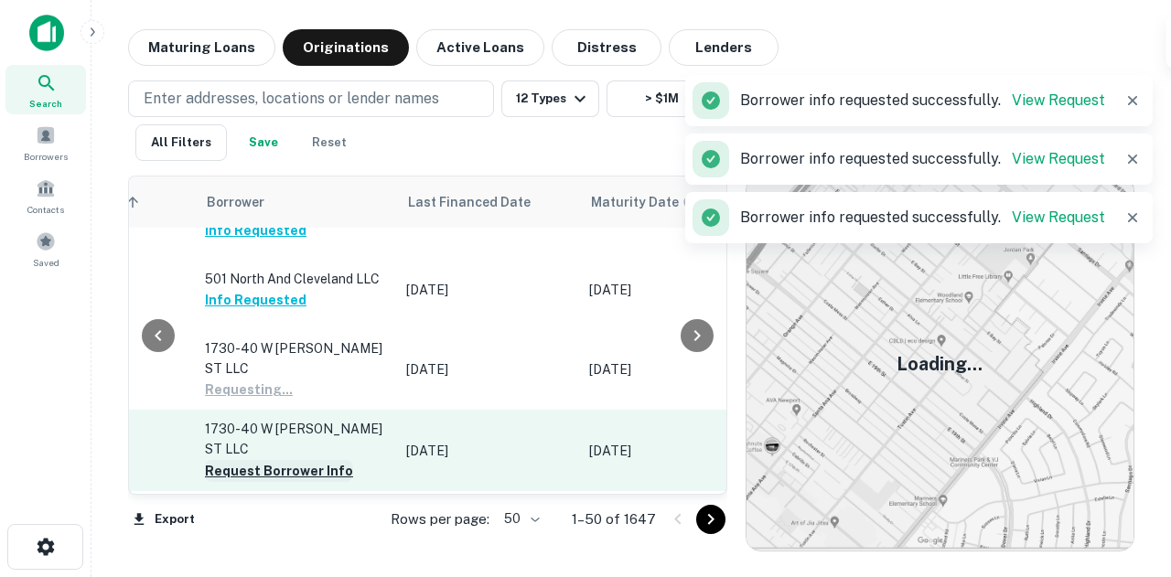
click at [298, 460] on button "Request Borrower Info" at bounding box center [279, 471] width 148 height 22
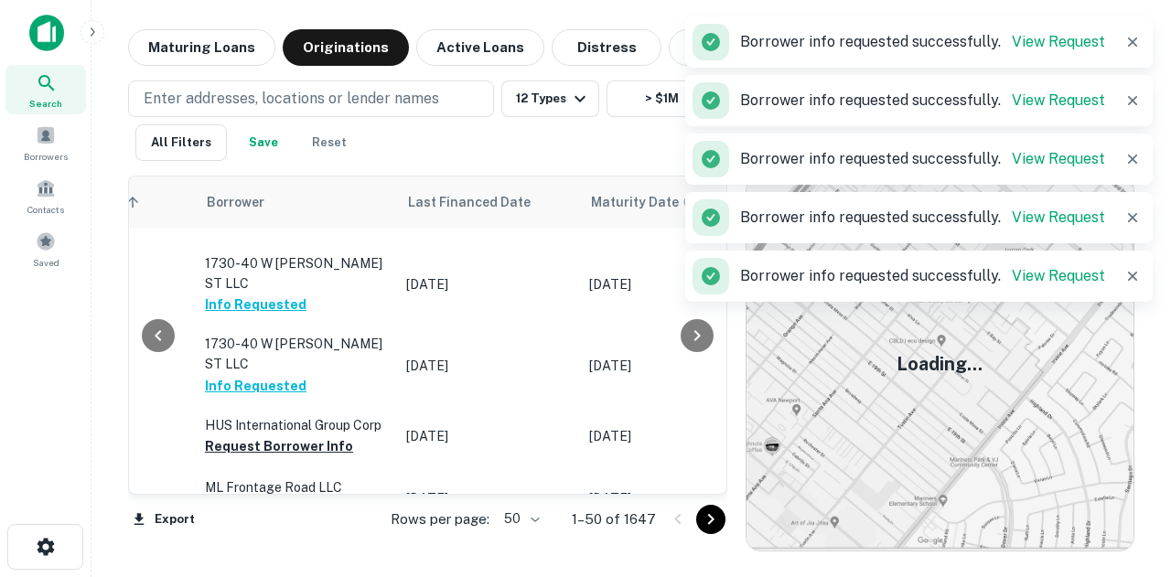
scroll to position [1922, 1040]
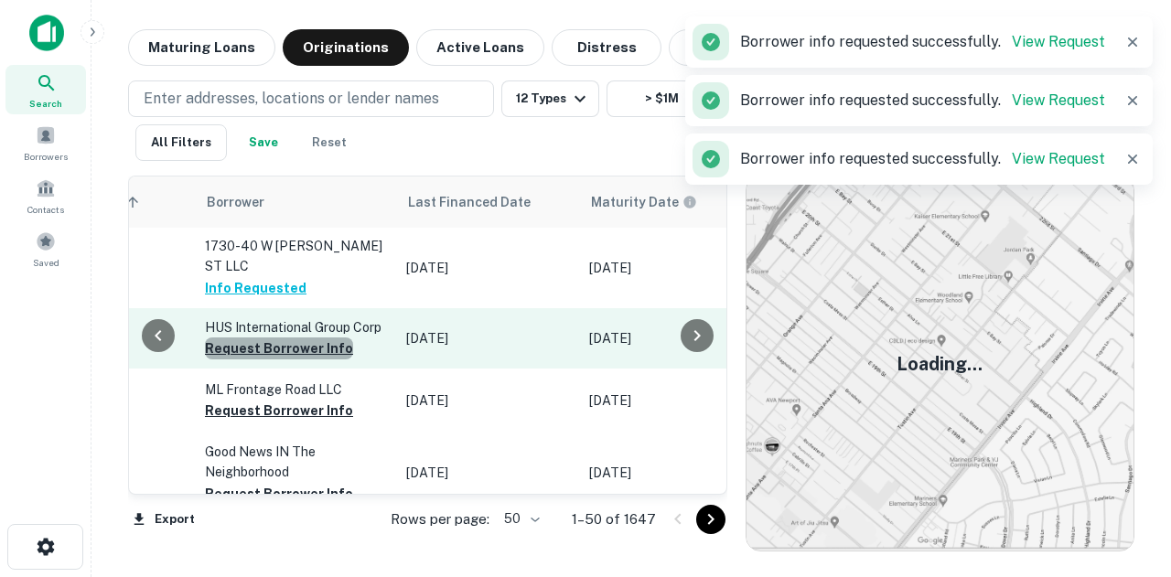
click at [275, 338] on button "Request Borrower Info" at bounding box center [279, 349] width 148 height 22
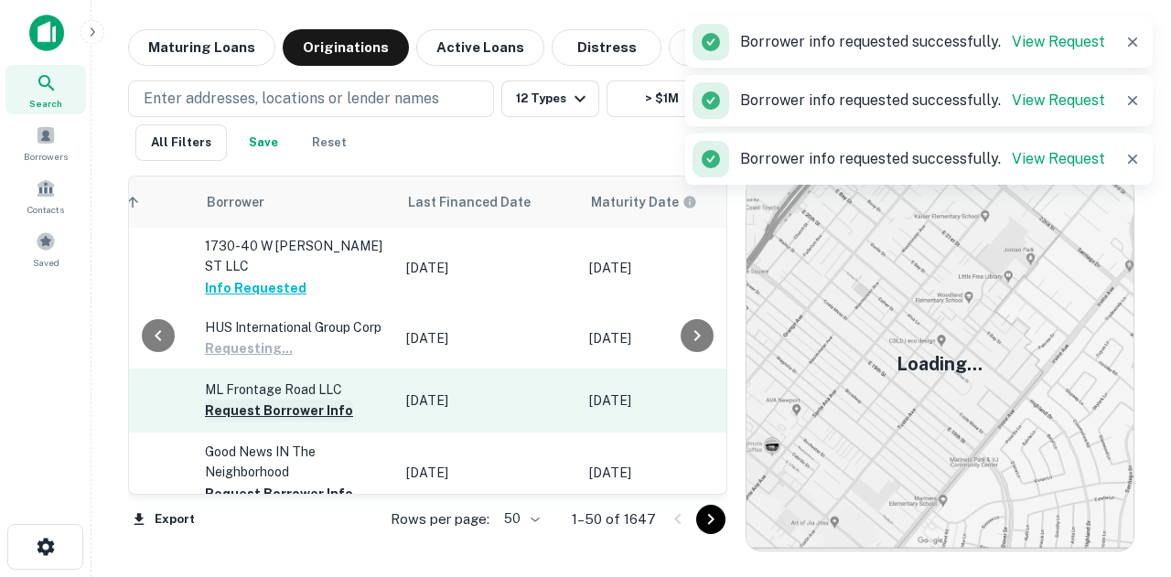
click at [284, 400] on button "Request Borrower Info" at bounding box center [279, 411] width 148 height 22
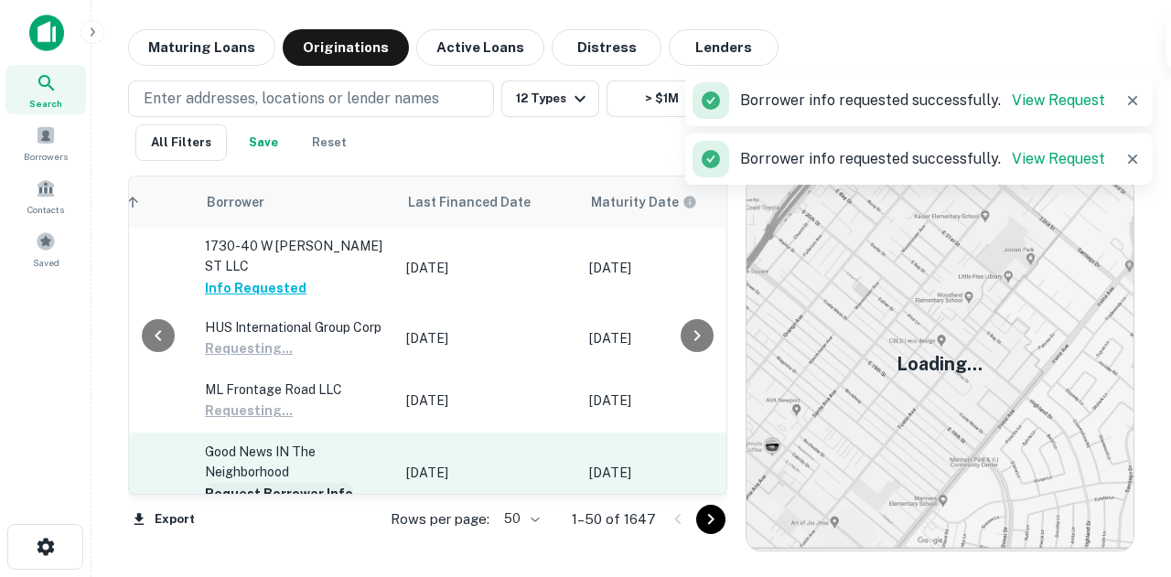
click at [271, 483] on button "Request Borrower Info" at bounding box center [279, 494] width 148 height 22
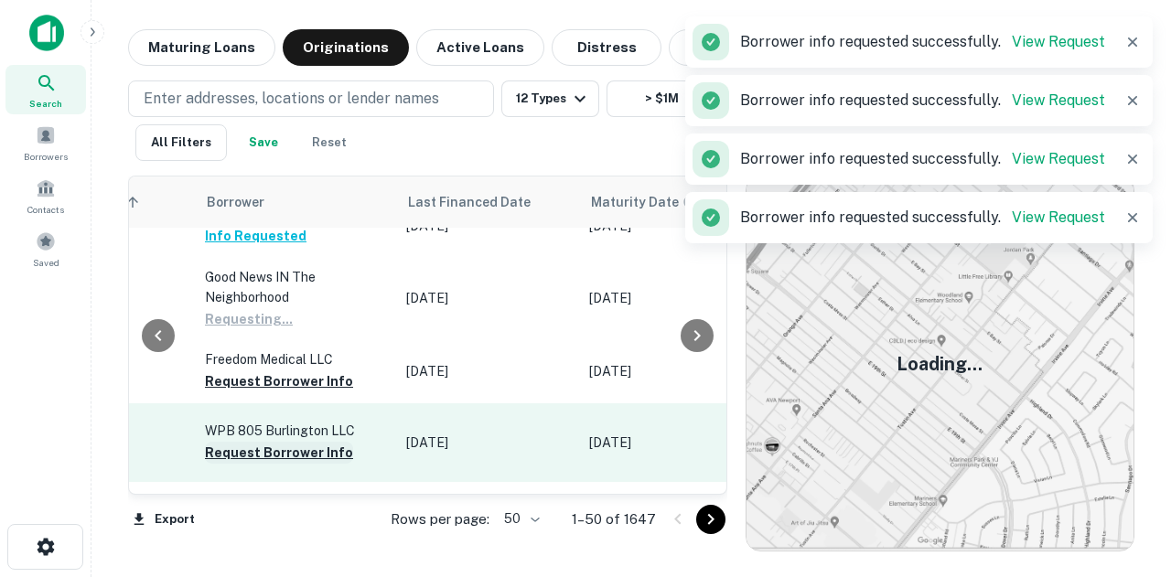
scroll to position [2105, 1040]
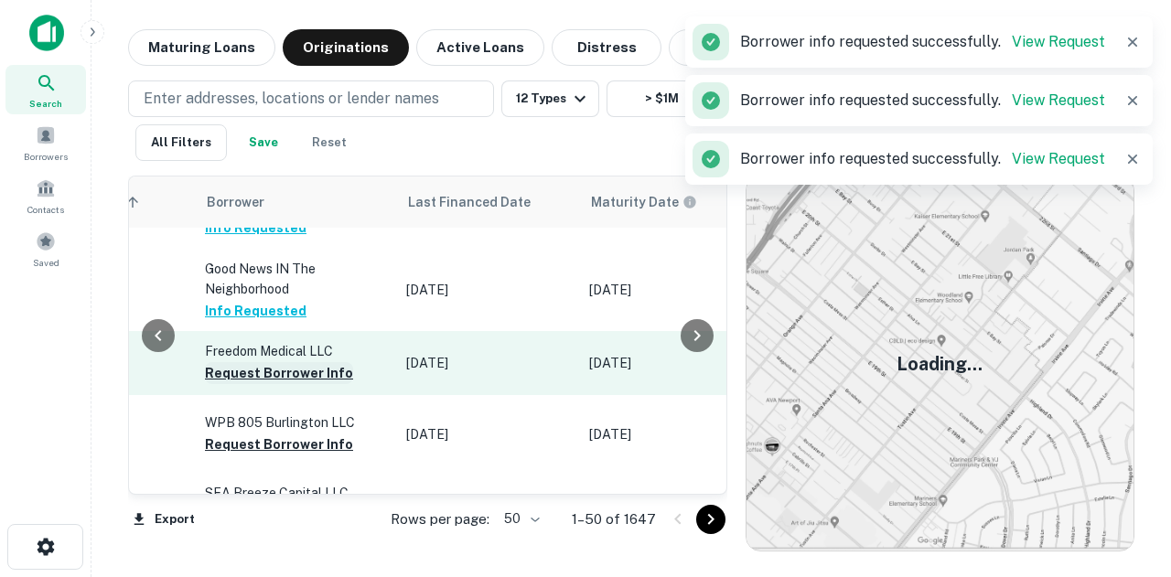
click at [320, 362] on button "Request Borrower Info" at bounding box center [279, 373] width 148 height 22
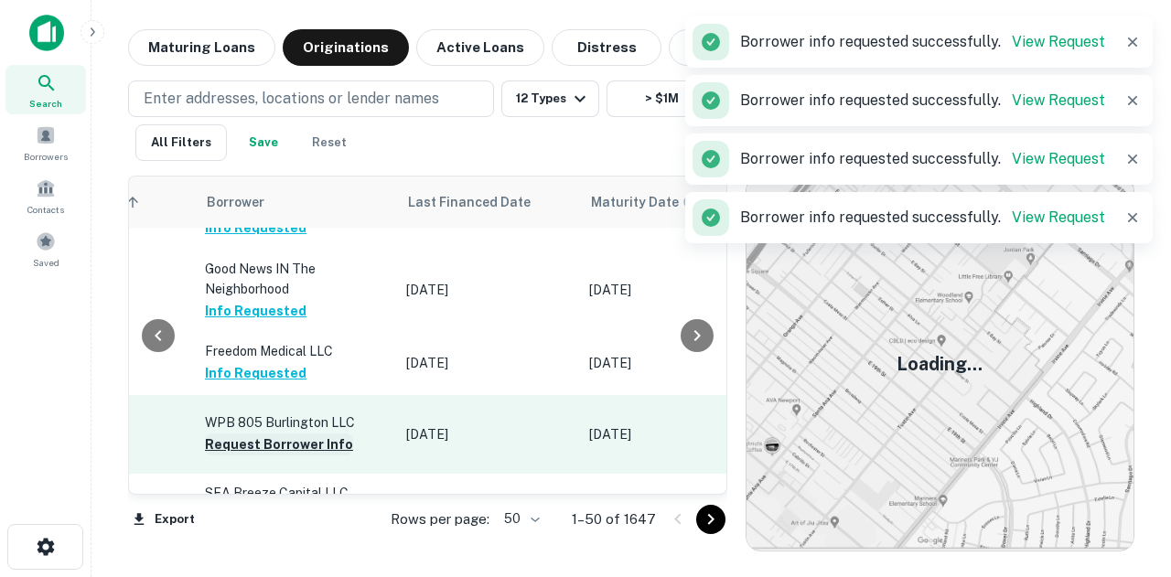
click at [322, 434] on button "Request Borrower Info" at bounding box center [279, 445] width 148 height 22
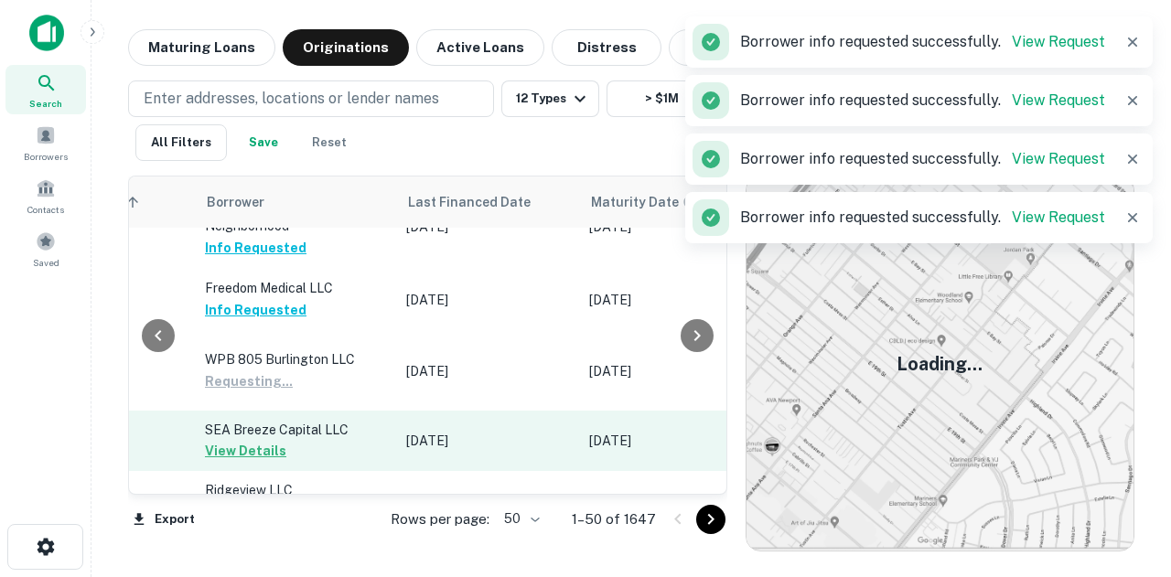
scroll to position [2196, 1040]
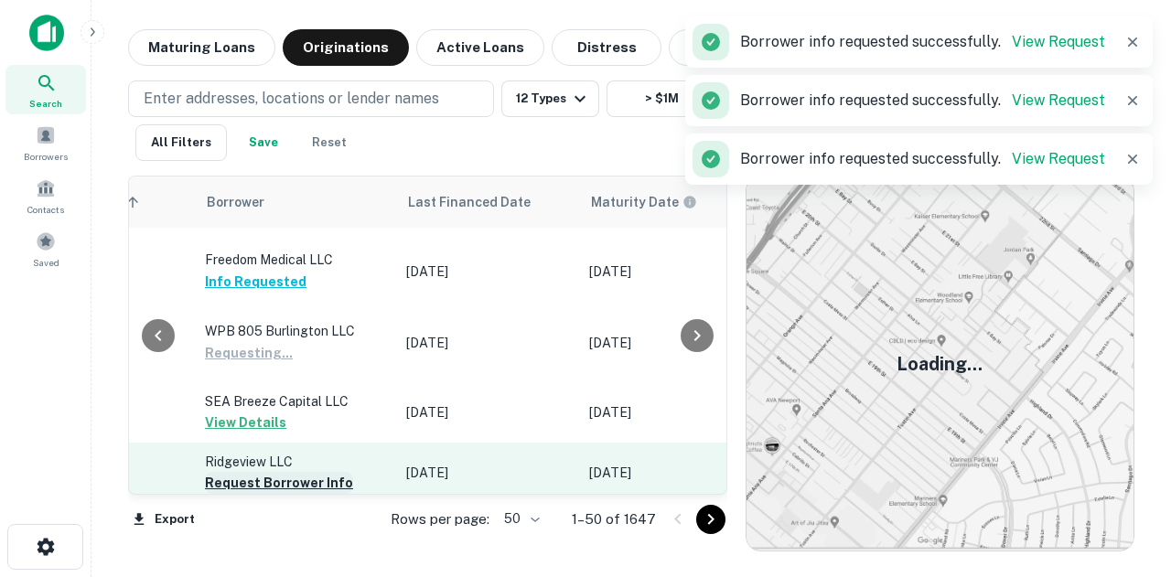
click at [294, 472] on button "Request Borrower Info" at bounding box center [279, 483] width 148 height 22
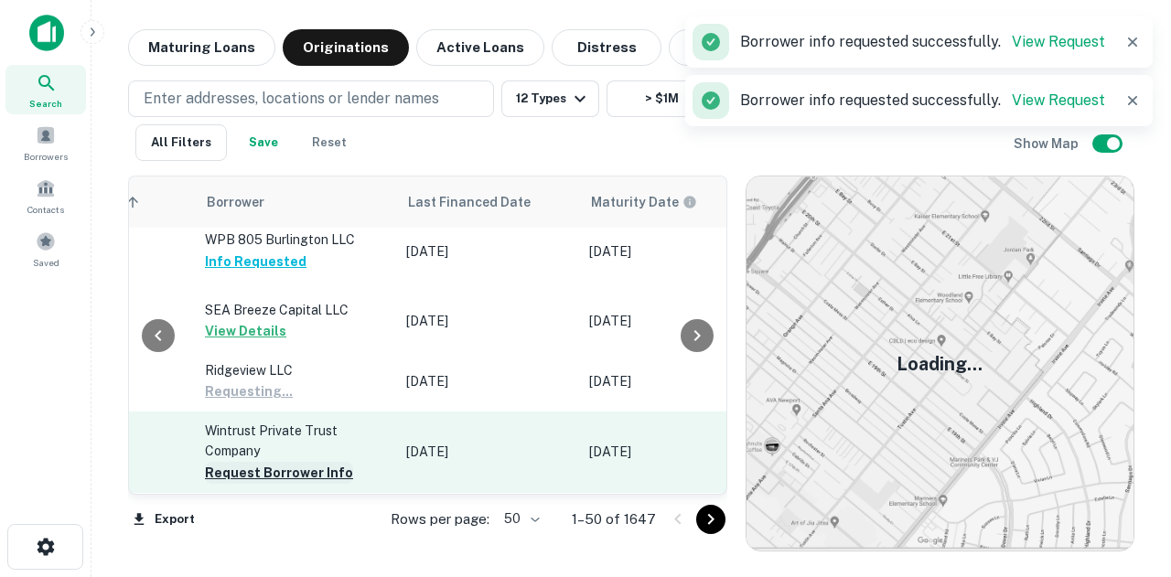
click at [295, 462] on button "Request Borrower Info" at bounding box center [279, 473] width 148 height 22
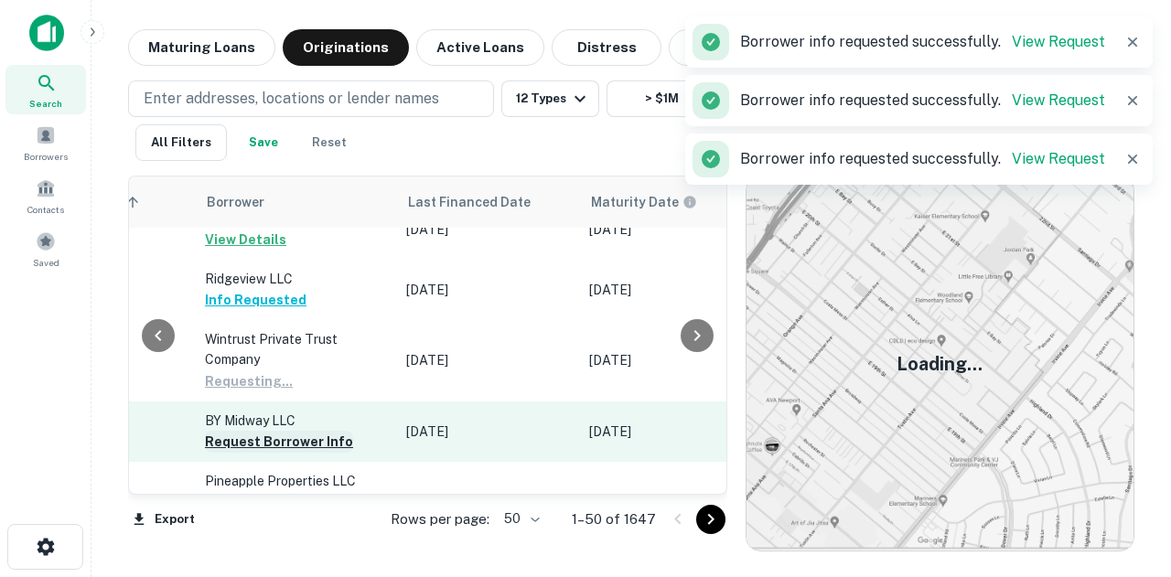
click at [299, 431] on button "Request Borrower Info" at bounding box center [279, 442] width 148 height 22
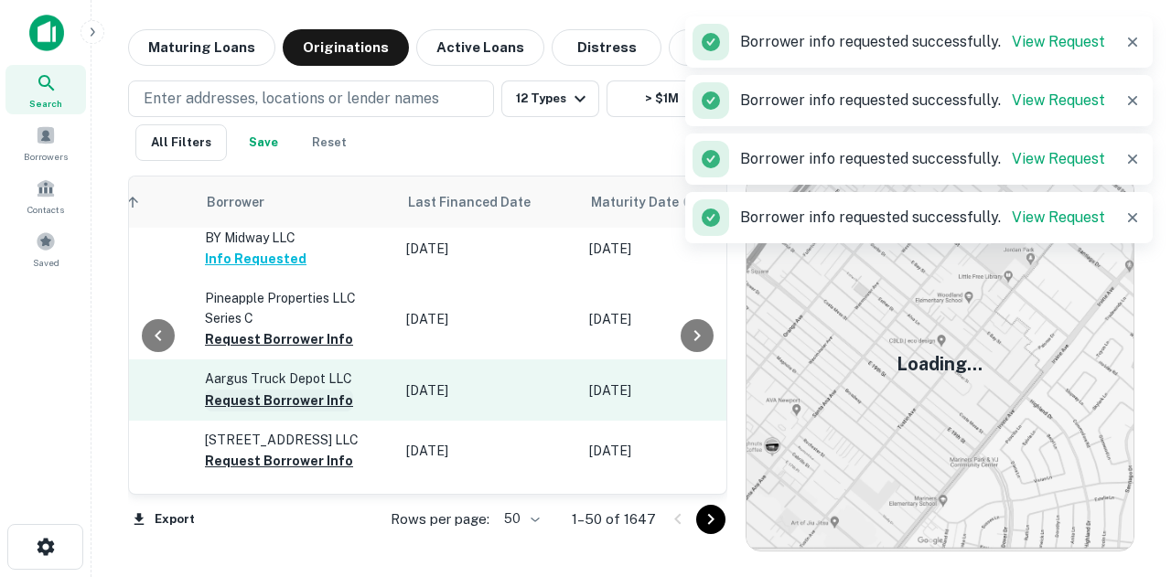
click at [307, 390] on button "Request Borrower Info" at bounding box center [279, 401] width 148 height 22
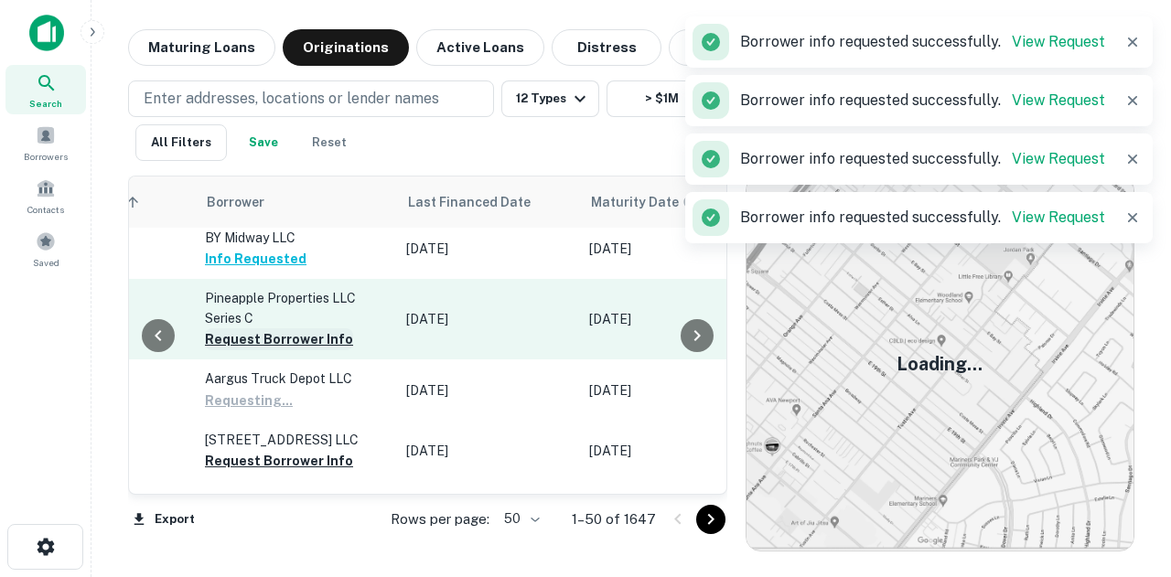
click at [328, 329] on button "Request Borrower Info" at bounding box center [279, 340] width 148 height 22
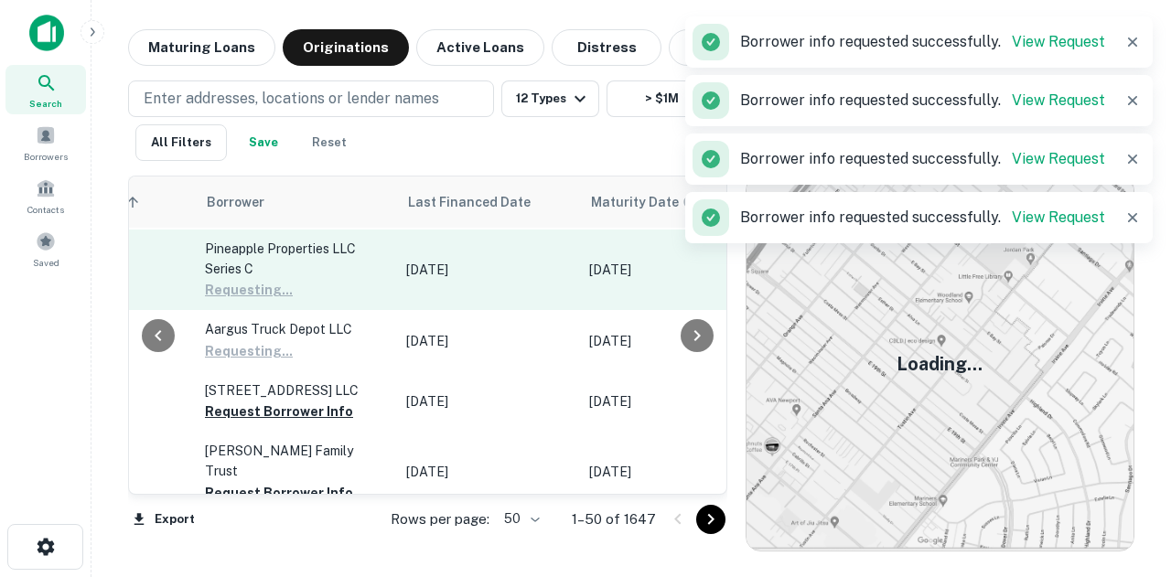
scroll to position [2654, 1040]
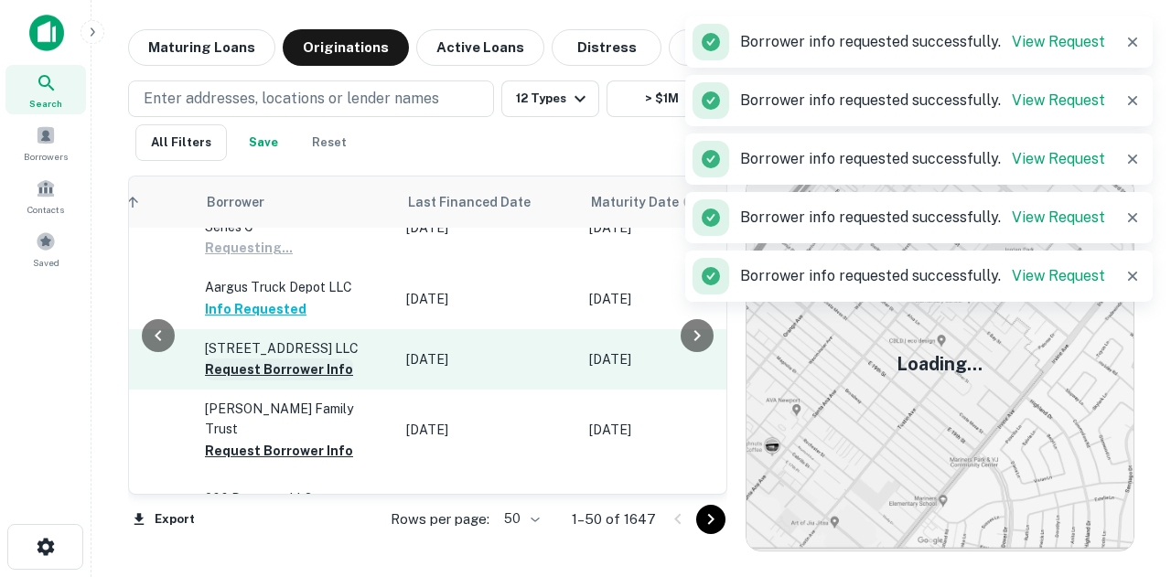
click at [329, 359] on button "Request Borrower Info" at bounding box center [279, 370] width 148 height 22
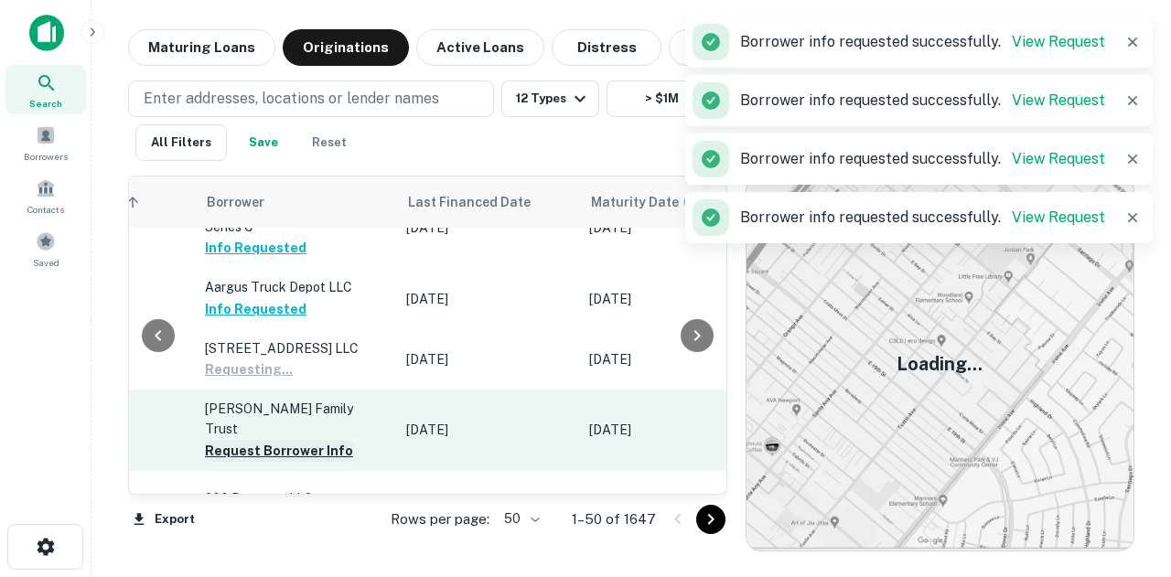
click at [293, 440] on button "Request Borrower Info" at bounding box center [279, 451] width 148 height 22
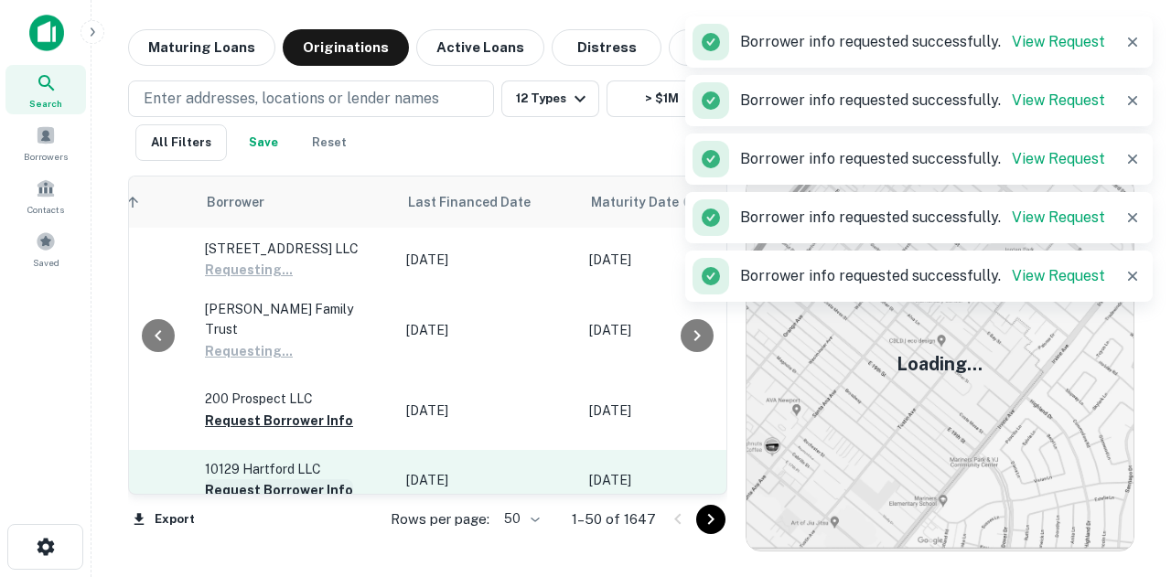
scroll to position [2837, 1040]
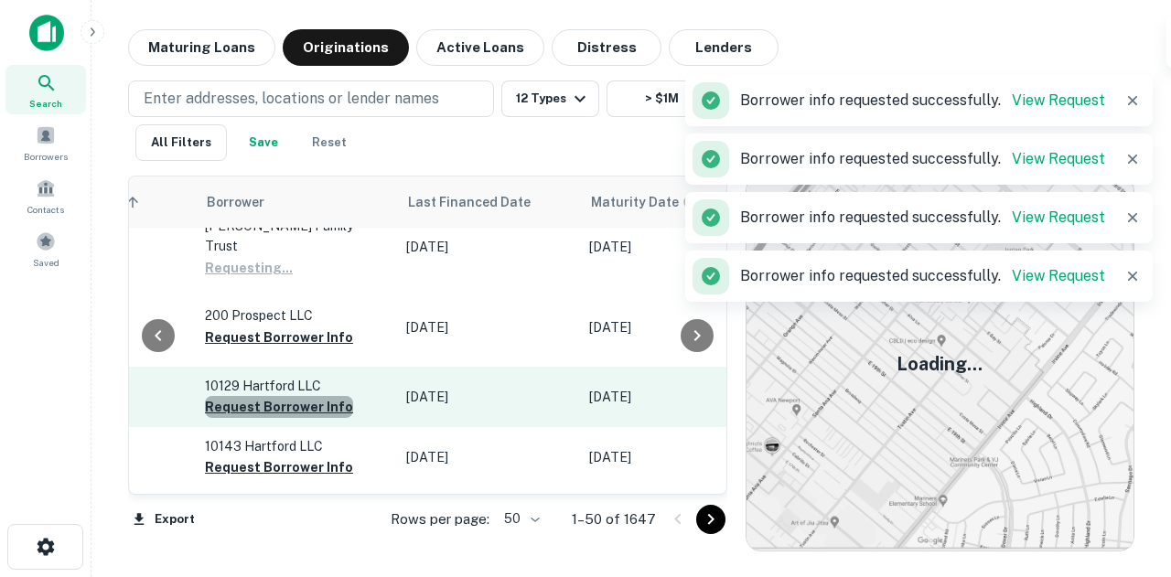
click at [303, 396] on button "Request Borrower Info" at bounding box center [279, 407] width 148 height 22
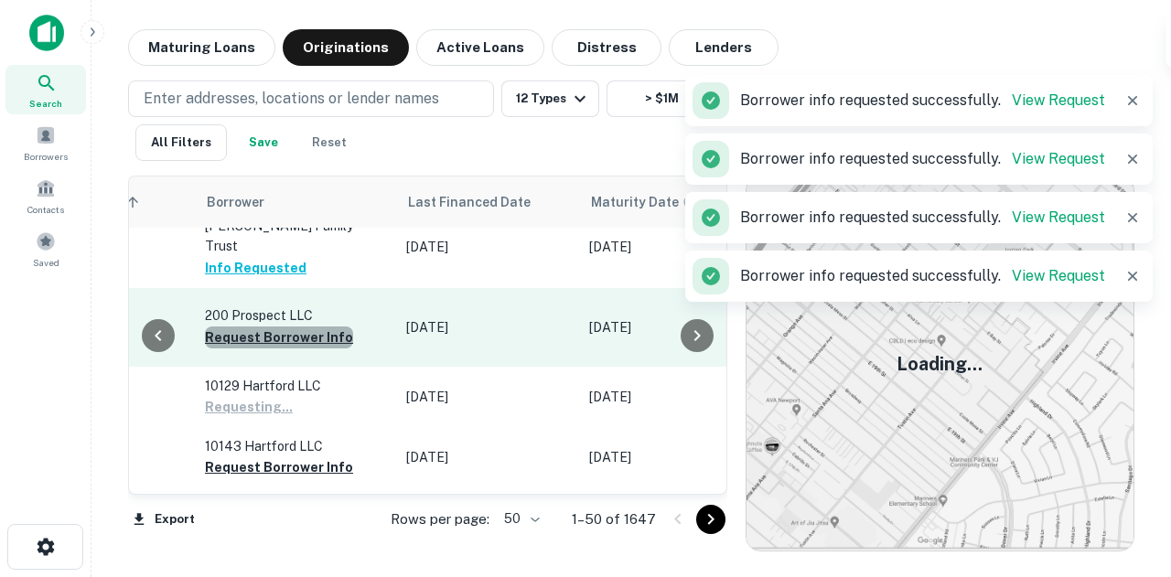
click at [314, 327] on button "Request Borrower Info" at bounding box center [279, 338] width 148 height 22
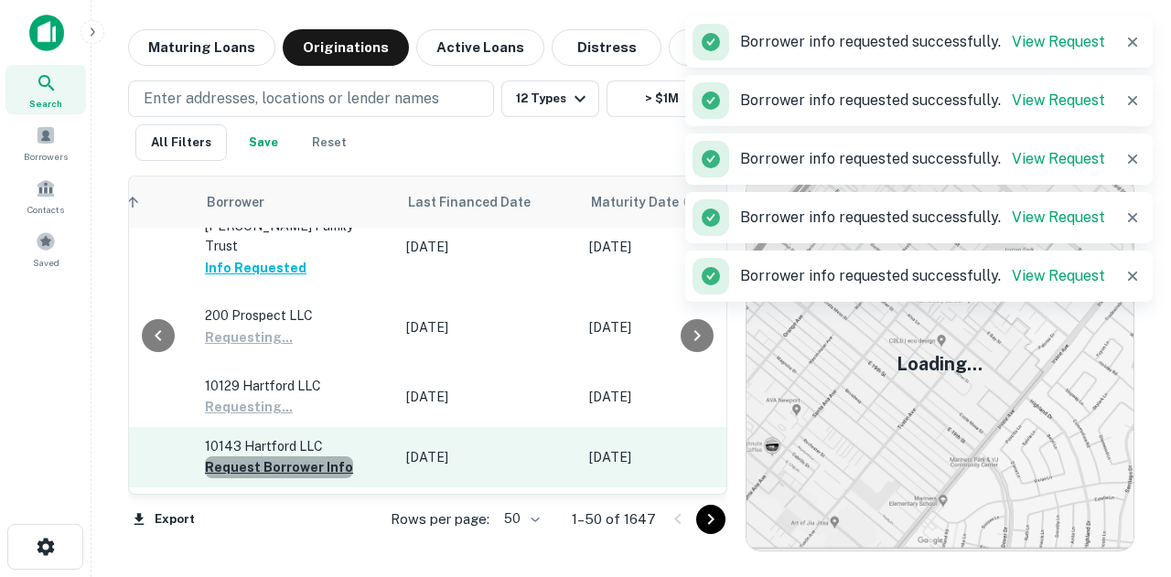
click at [293, 457] on button "Request Borrower Info" at bounding box center [279, 468] width 148 height 22
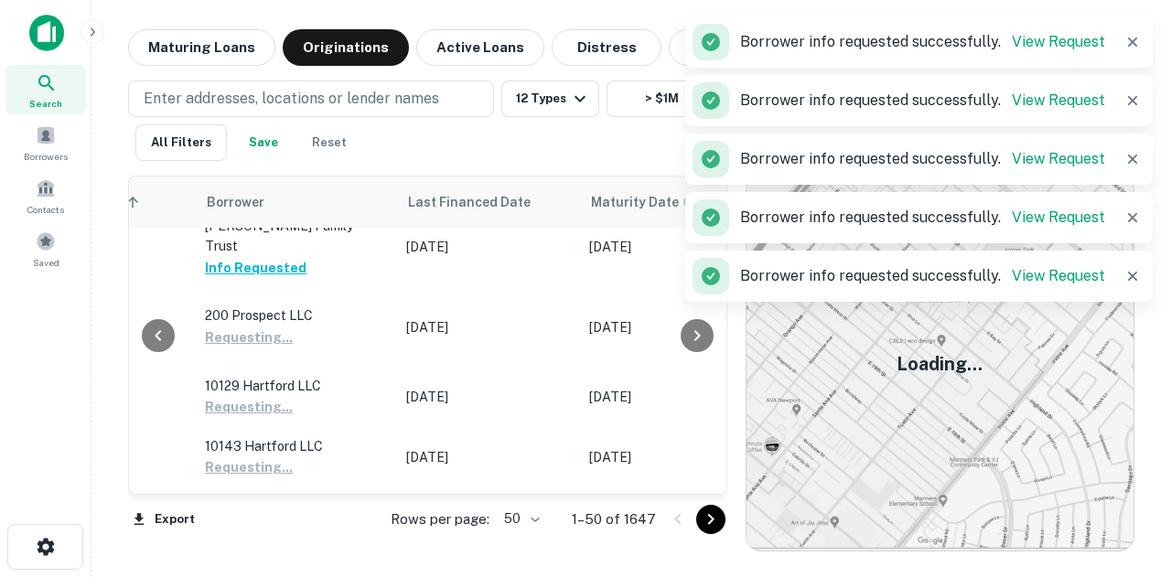
scroll to position [3020, 1040]
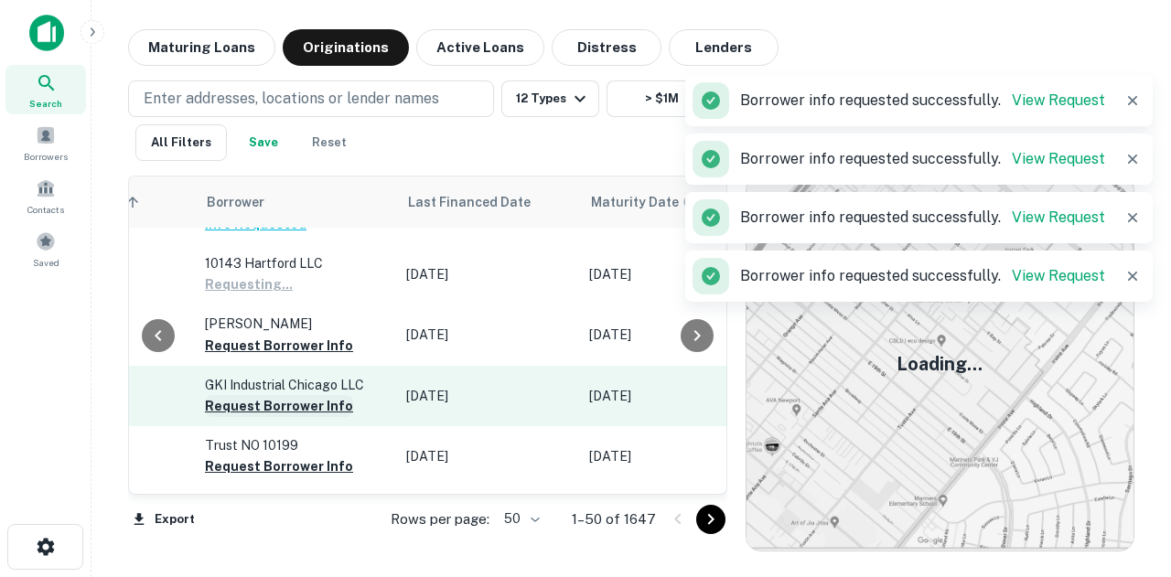
click at [314, 395] on button "Request Borrower Info" at bounding box center [279, 406] width 148 height 22
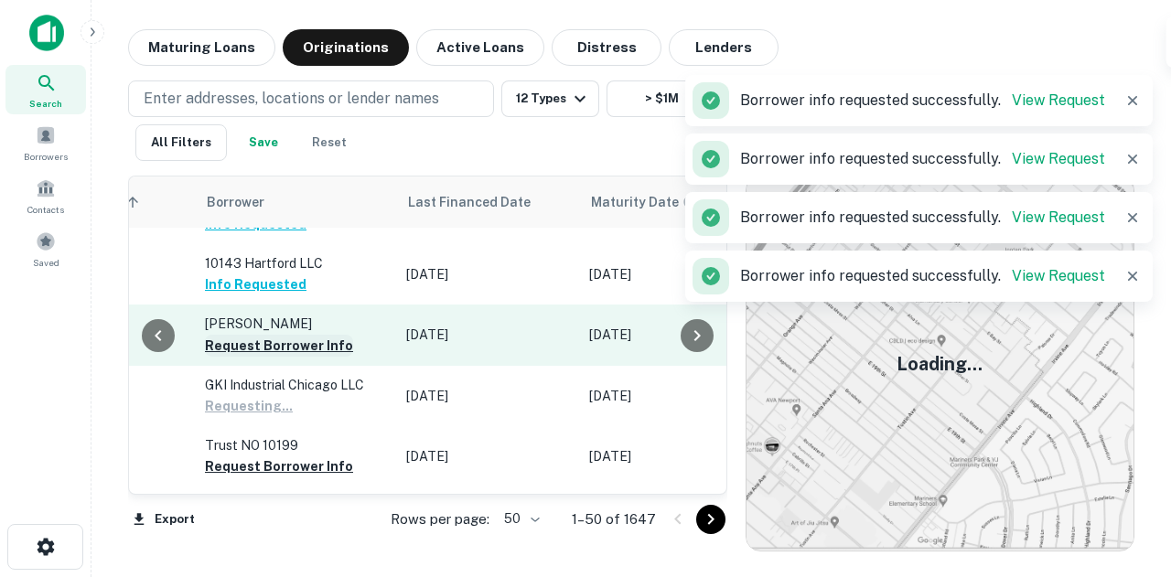
click at [314, 335] on button "Request Borrower Info" at bounding box center [279, 346] width 148 height 22
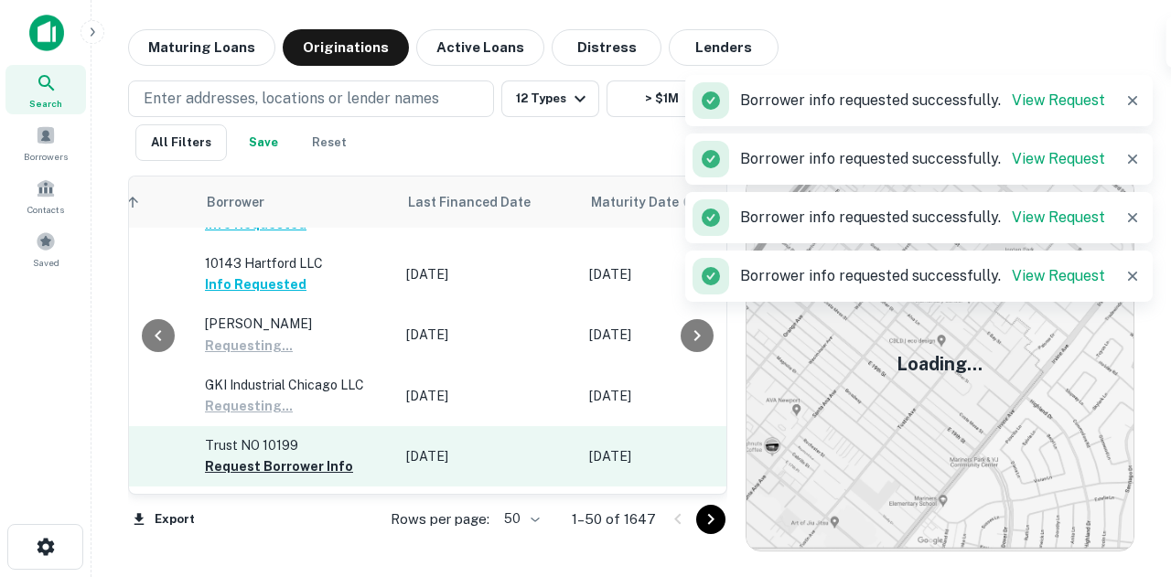
click at [291, 456] on button "Request Borrower Info" at bounding box center [279, 467] width 148 height 22
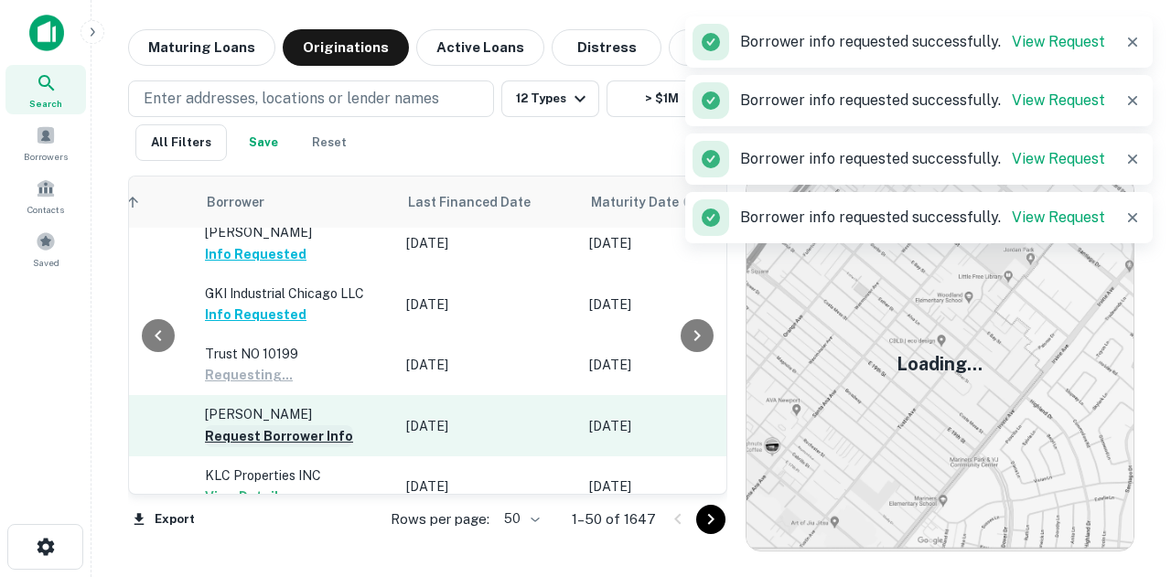
click at [304, 426] on button "Request Borrower Info" at bounding box center [279, 437] width 148 height 22
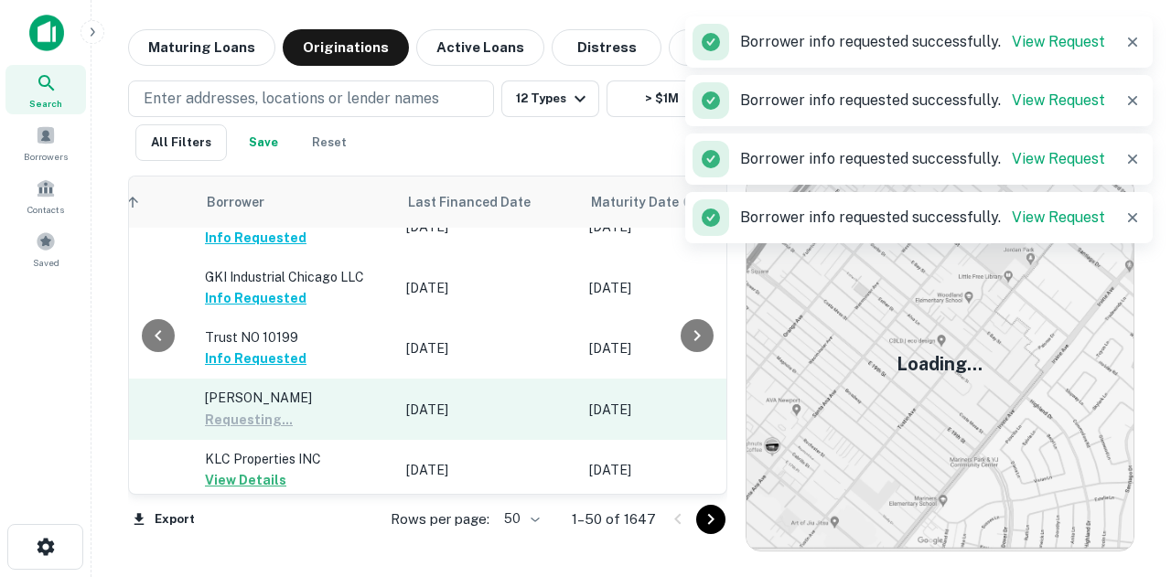
scroll to position [3131, 1040]
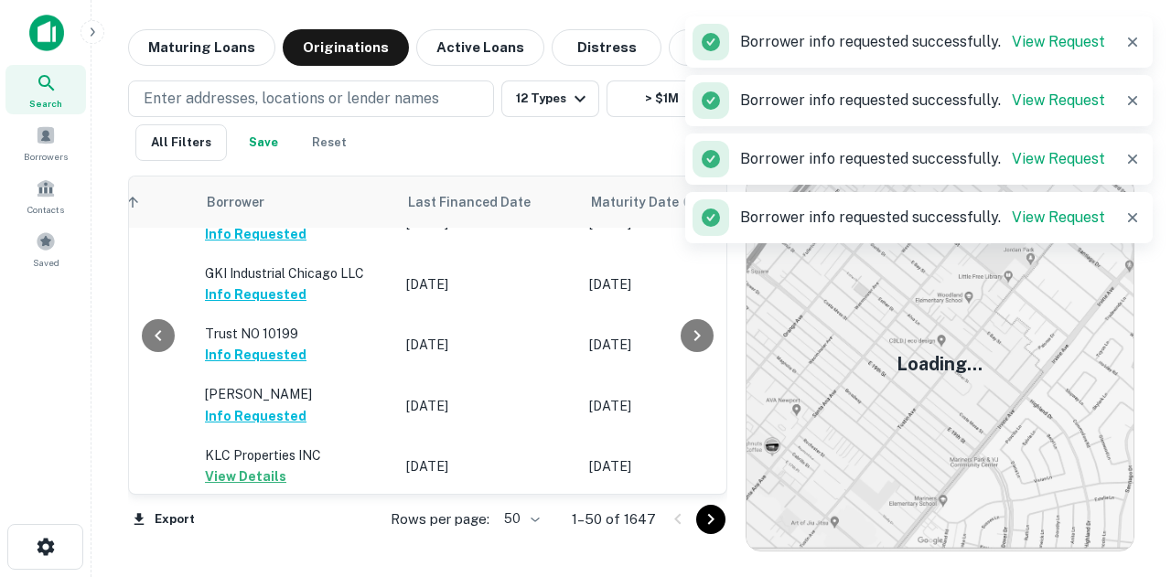
drag, startPoint x: 705, startPoint y: 526, endPoint x: 664, endPoint y: 492, distance: 52.6
click at [706, 526] on icon "Go to next page" at bounding box center [711, 520] width 22 height 22
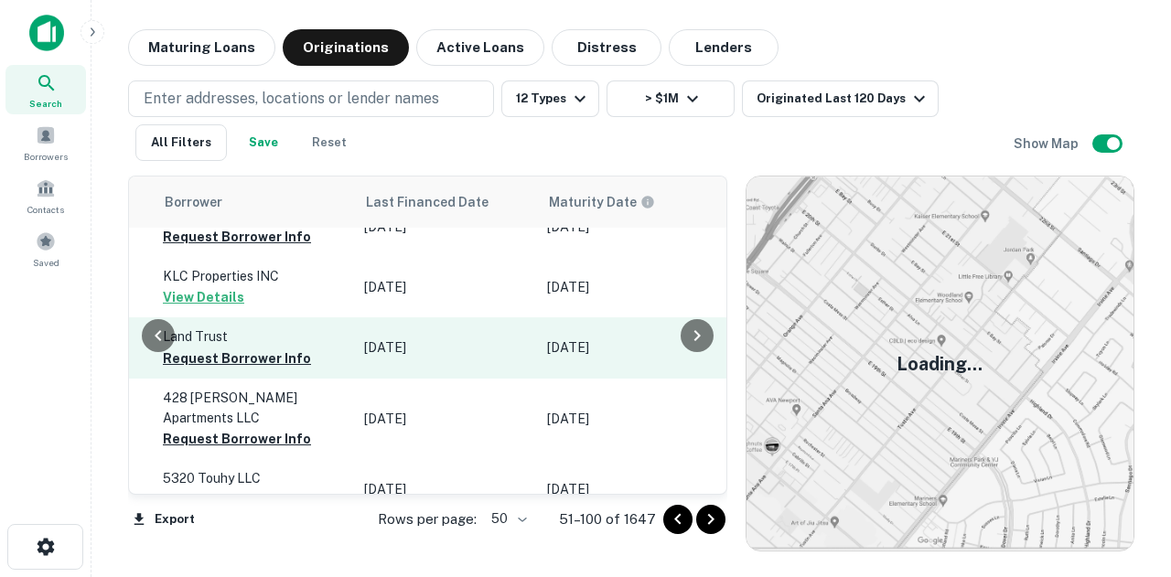
scroll to position [92, 1040]
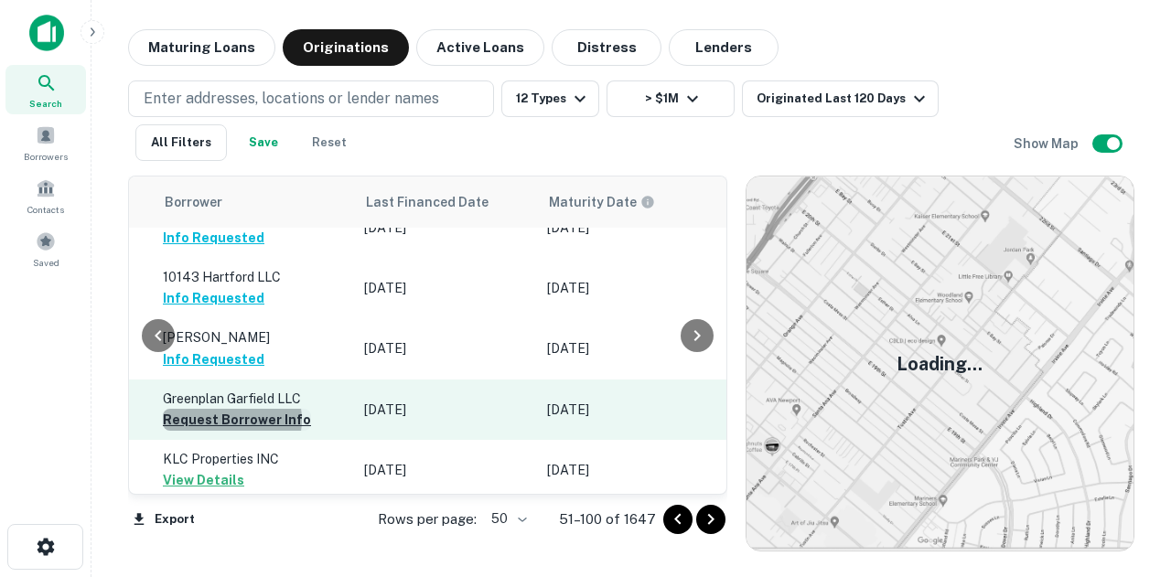
click at [221, 420] on button "Request Borrower Info" at bounding box center [237, 420] width 148 height 22
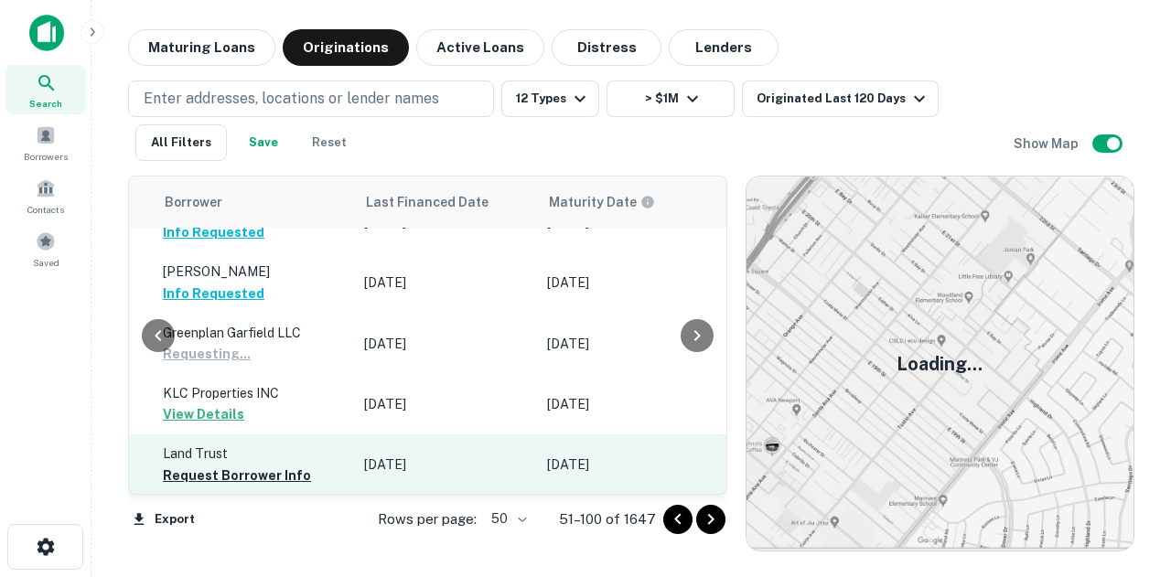
scroll to position [183, 1040]
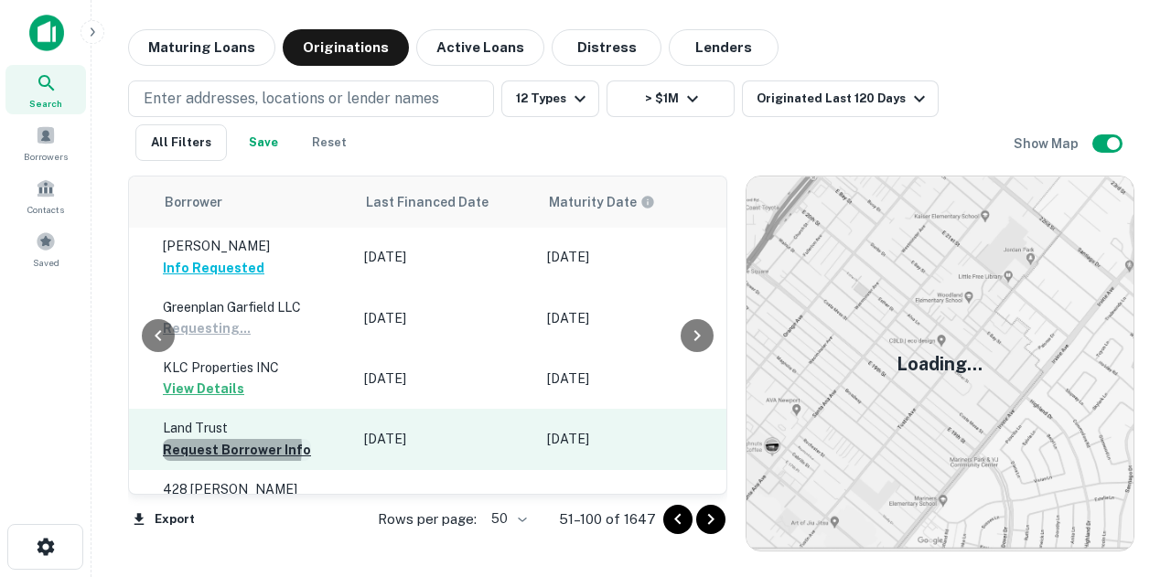
click at [204, 448] on button "Request Borrower Info" at bounding box center [237, 450] width 148 height 22
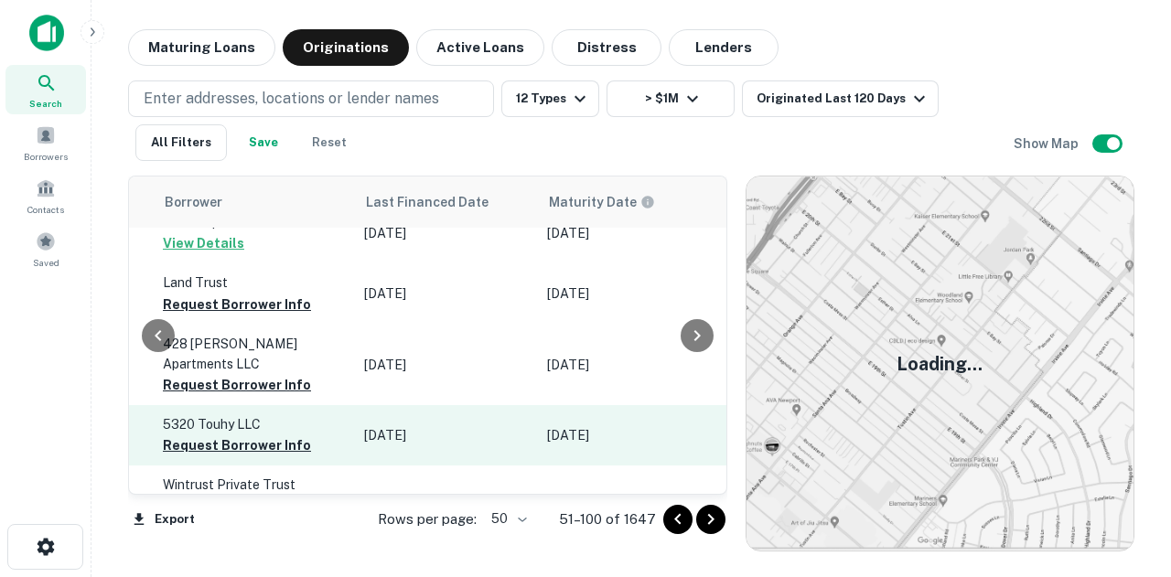
scroll to position [366, 1040]
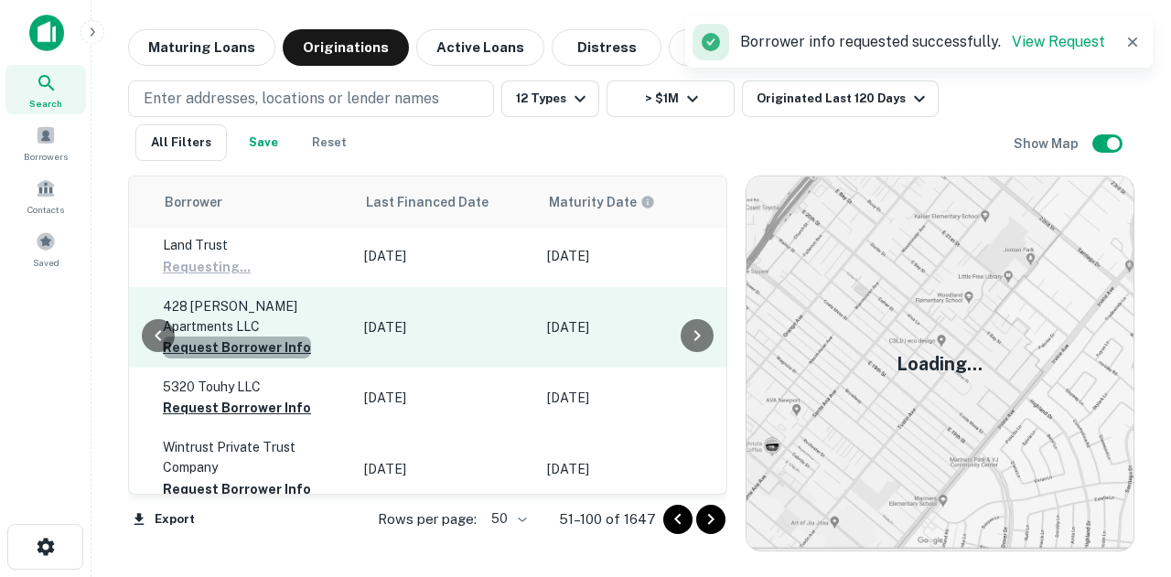
click at [232, 337] on button "Request Borrower Info" at bounding box center [237, 348] width 148 height 22
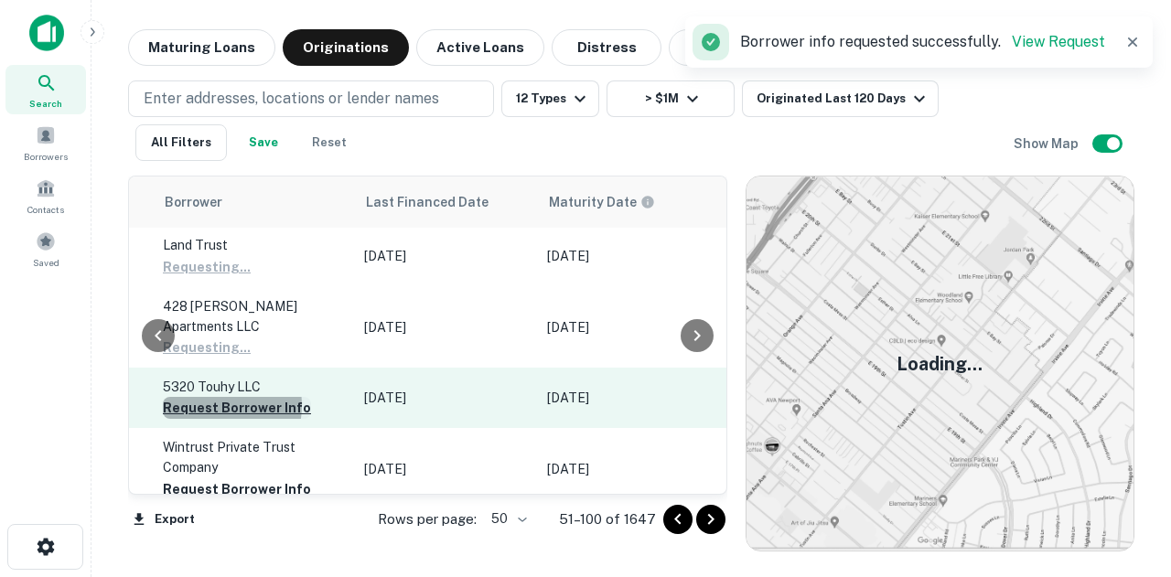
click at [216, 397] on button "Request Borrower Info" at bounding box center [237, 408] width 148 height 22
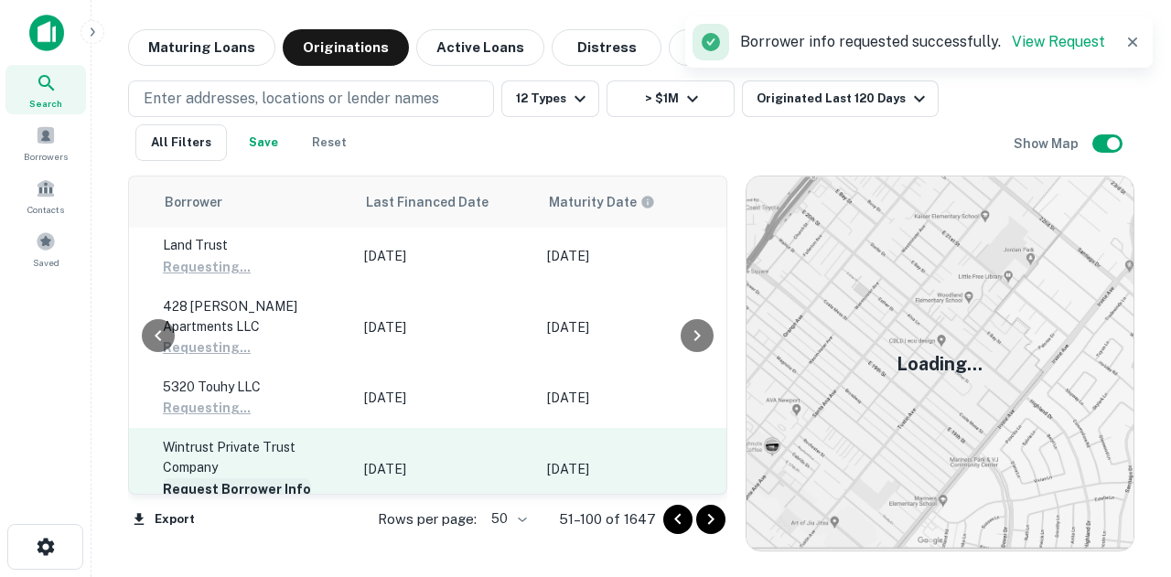
click at [197, 479] on button "Request Borrower Info" at bounding box center [237, 490] width 148 height 22
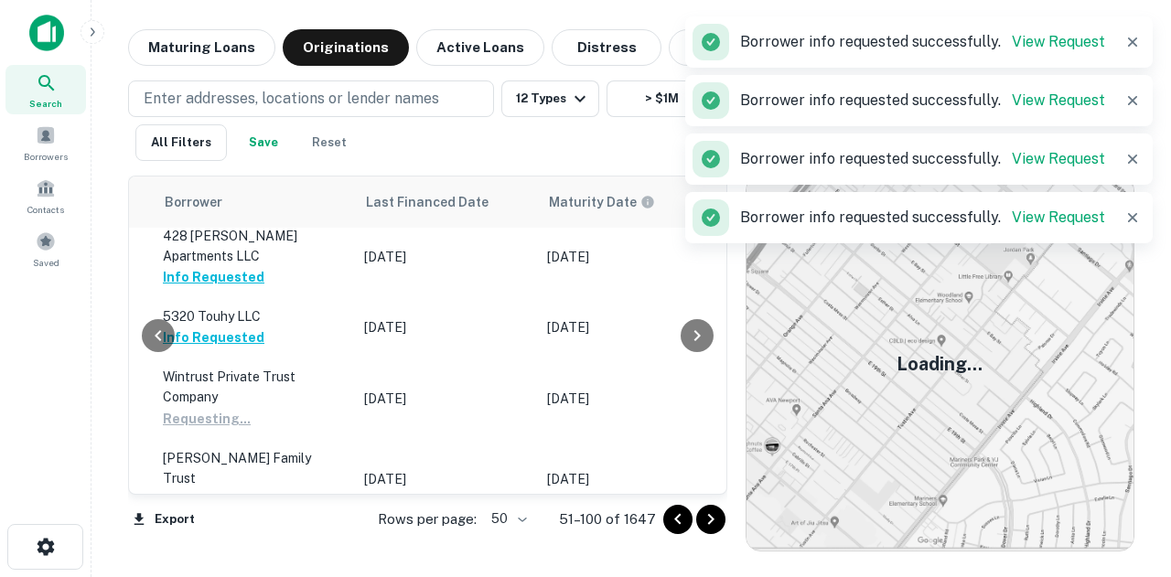
scroll to position [549, 1040]
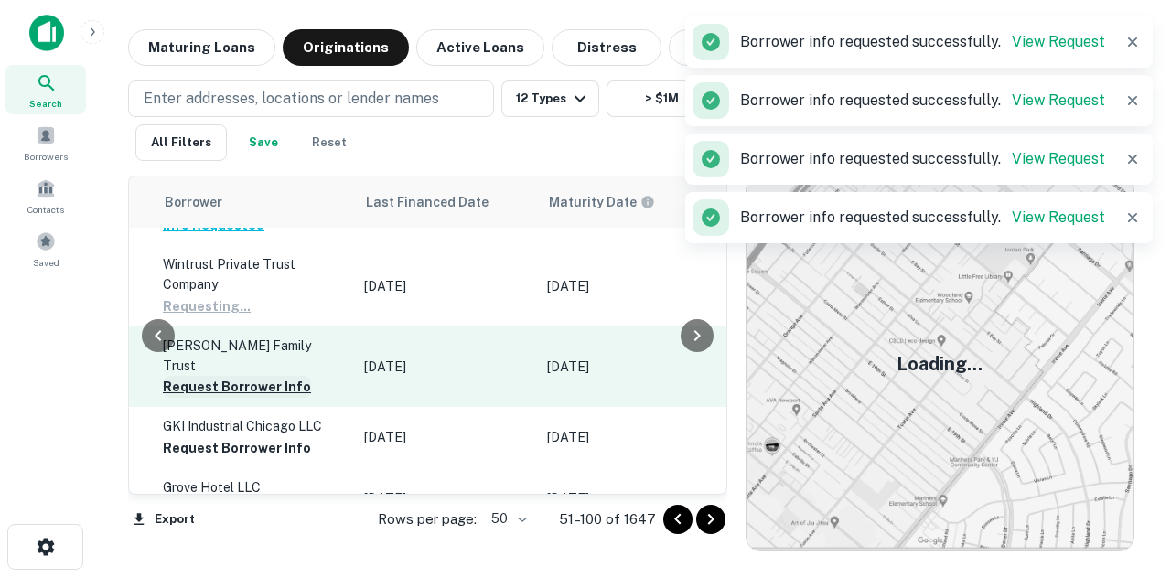
click at [221, 376] on button "Request Borrower Info" at bounding box center [237, 387] width 148 height 22
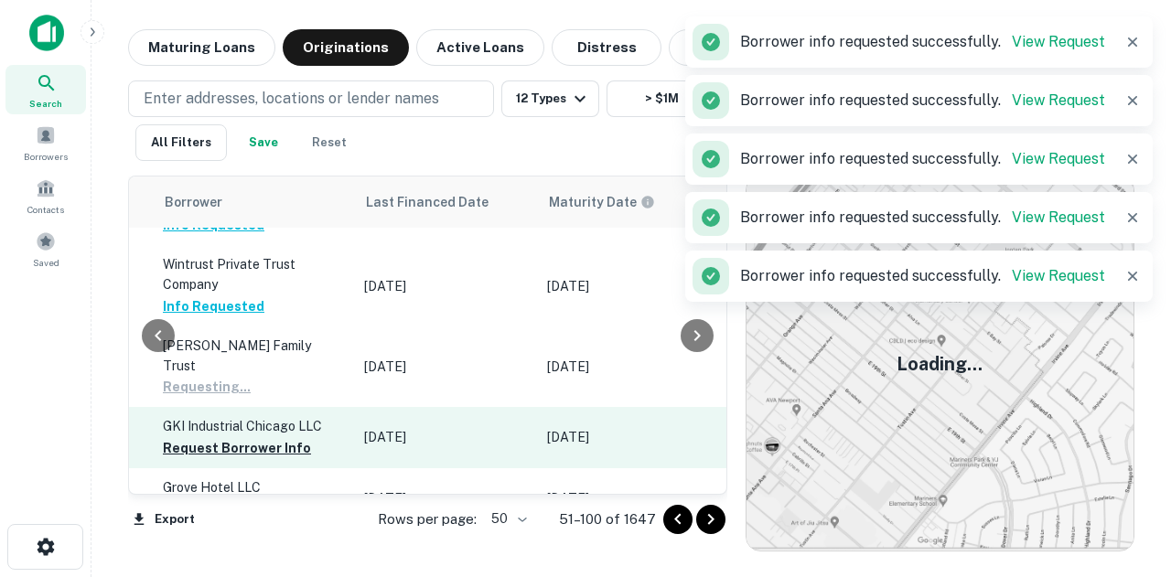
click at [209, 419] on td "GKI Industrial Chicago LLC Request Borrower Info" at bounding box center [254, 437] width 201 height 60
click at [242, 437] on button "Request Borrower Info" at bounding box center [237, 448] width 148 height 22
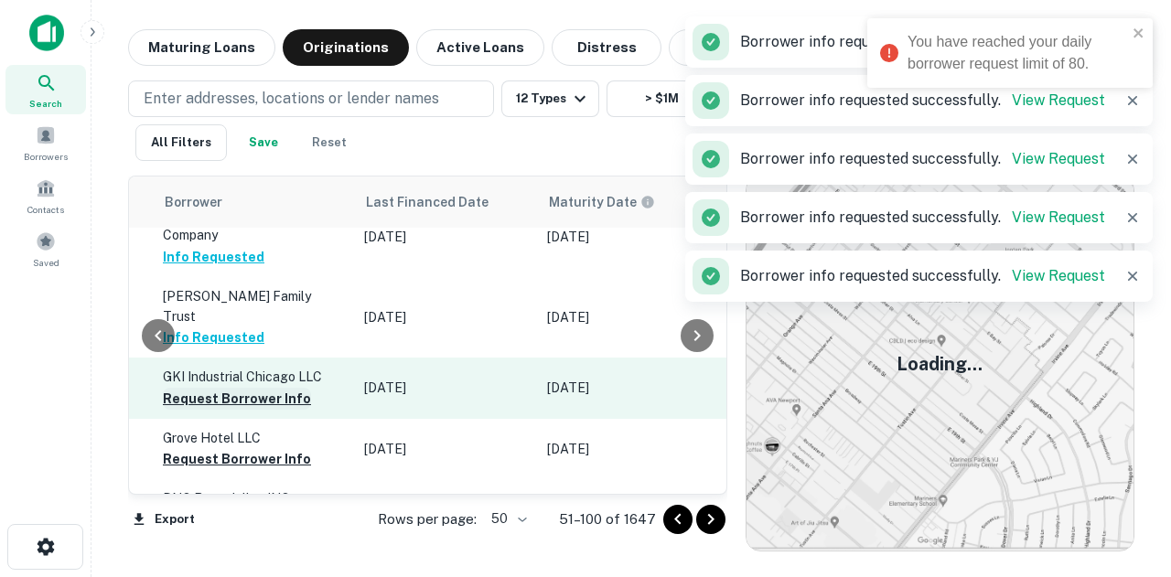
scroll to position [641, 1040]
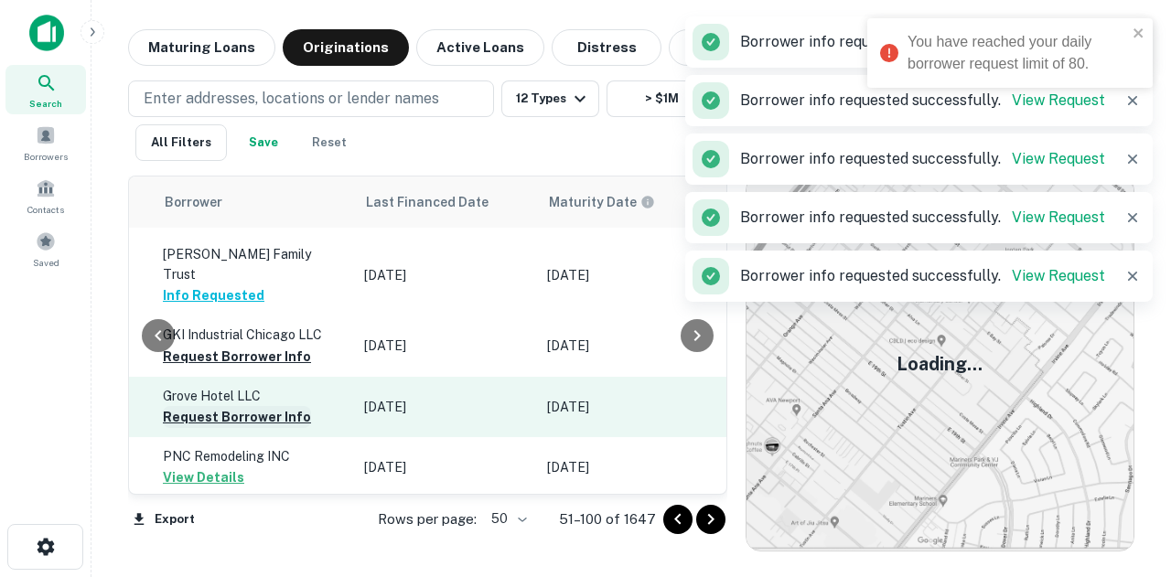
click at [241, 406] on button "Request Borrower Info" at bounding box center [237, 417] width 148 height 22
